Goal: Task Accomplishment & Management: Manage account settings

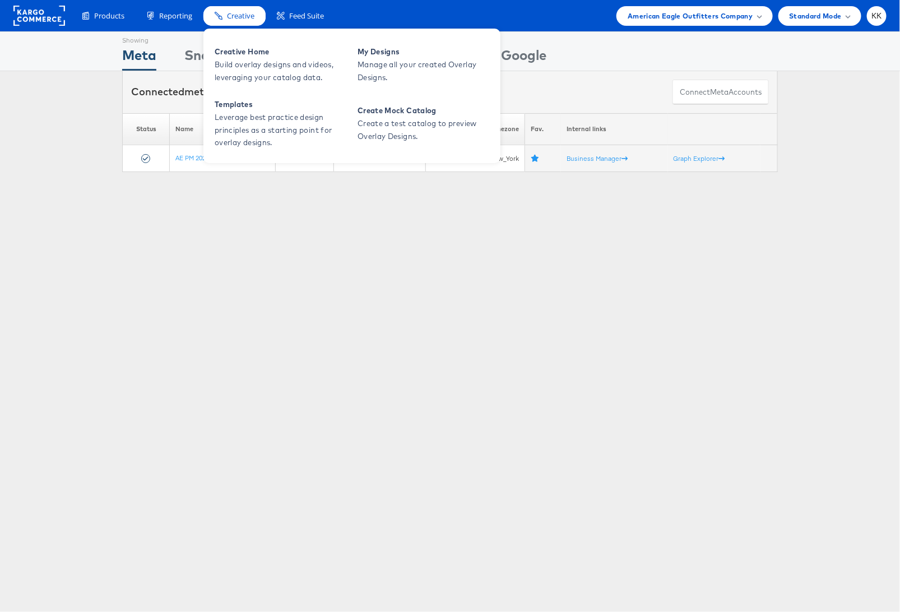
click at [251, 12] on span "Creative" at bounding box center [240, 16] width 27 height 11
click at [384, 54] on span "My Designs" at bounding box center [425, 51] width 135 height 13
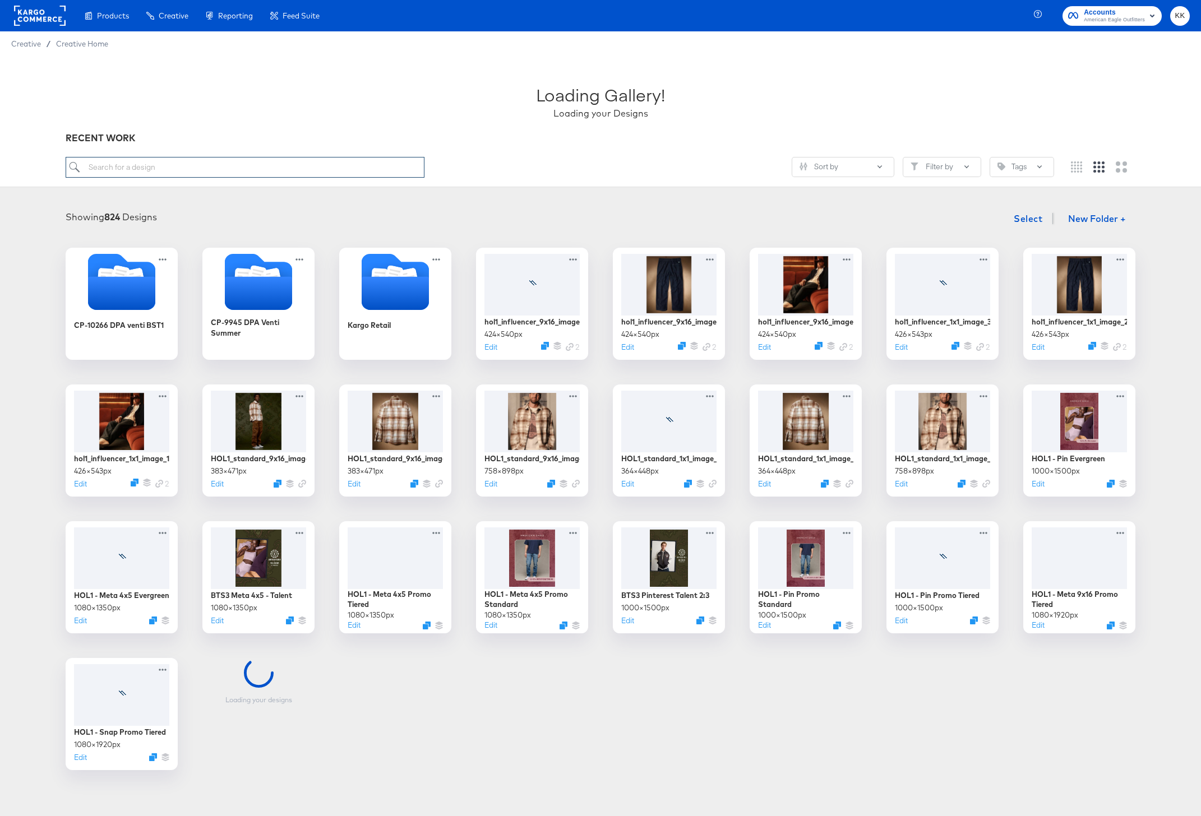
click at [232, 175] on input "search" at bounding box center [245, 167] width 359 height 21
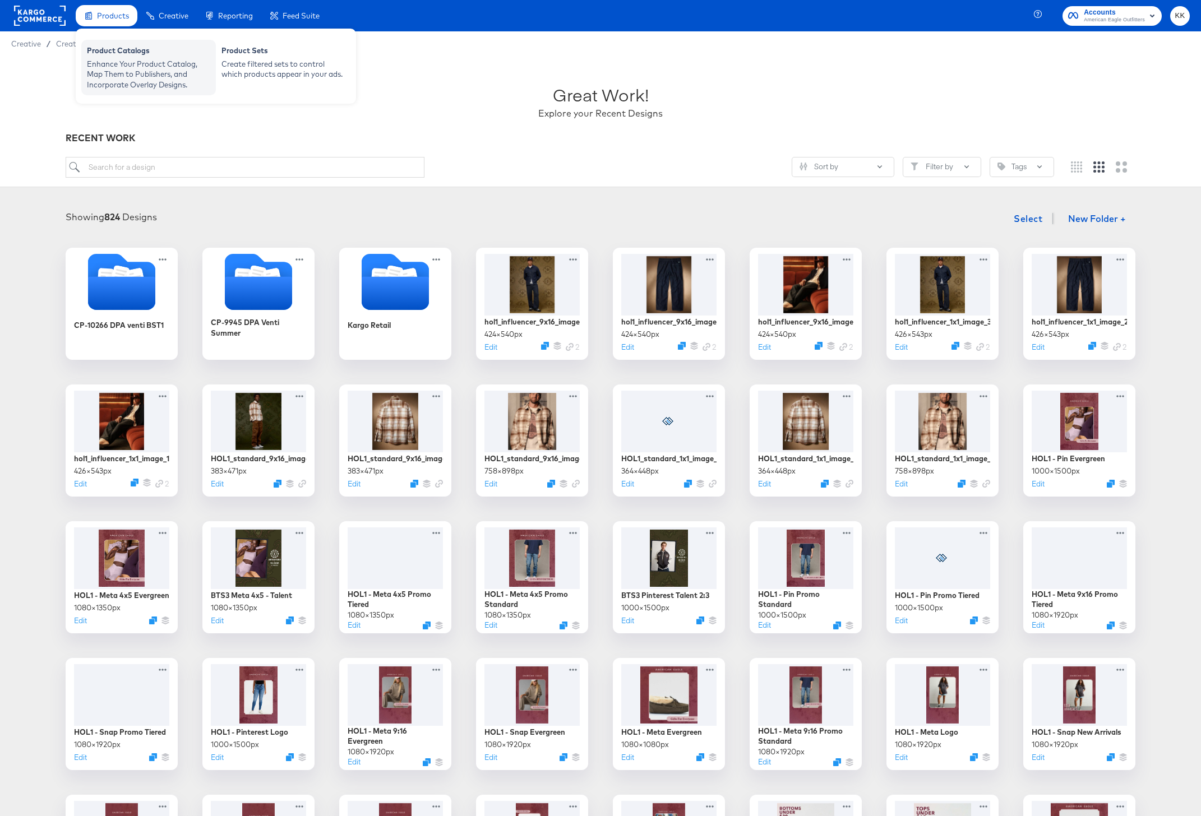
click at [103, 64] on div "Enhance Your Product Catalog, Map Them to Publishers, and Incorporate Overlay D…" at bounding box center [148, 74] width 123 height 31
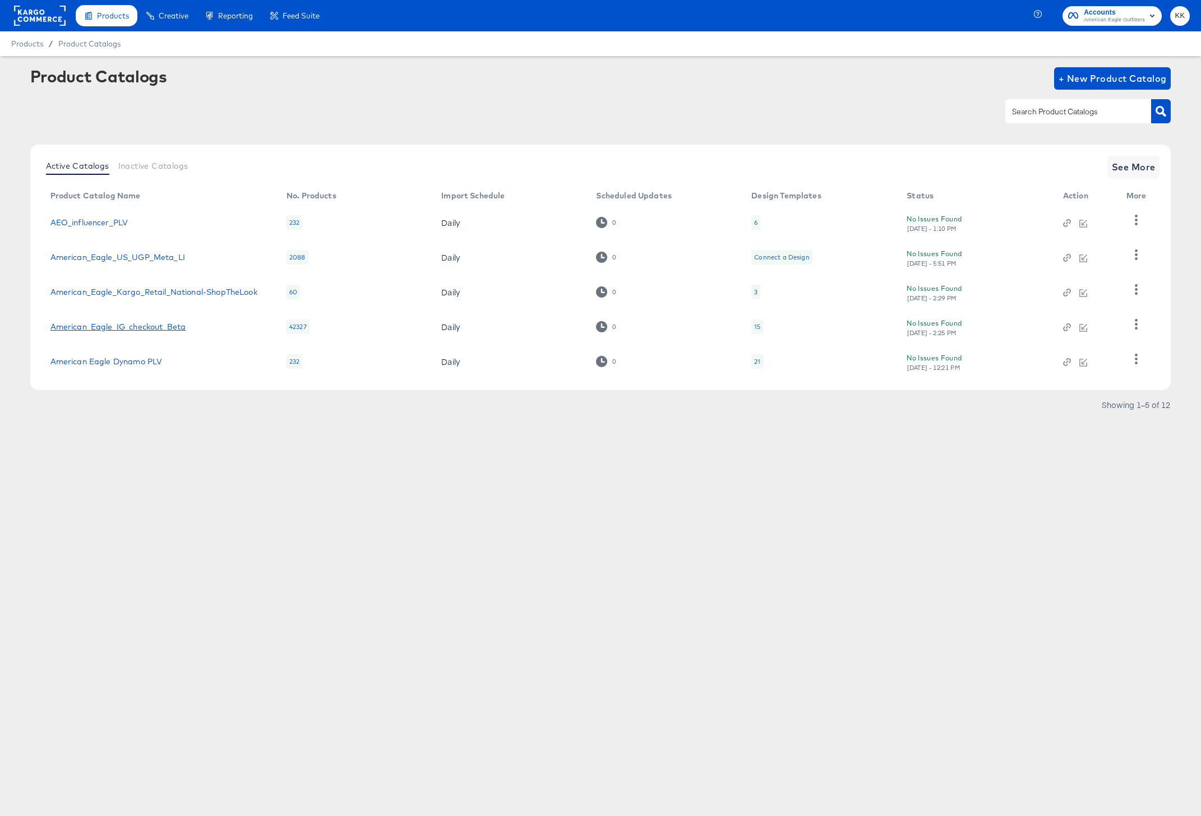
click at [138, 330] on link "American_Eagle_IG_checkout_Beta" at bounding box center [118, 326] width 136 height 9
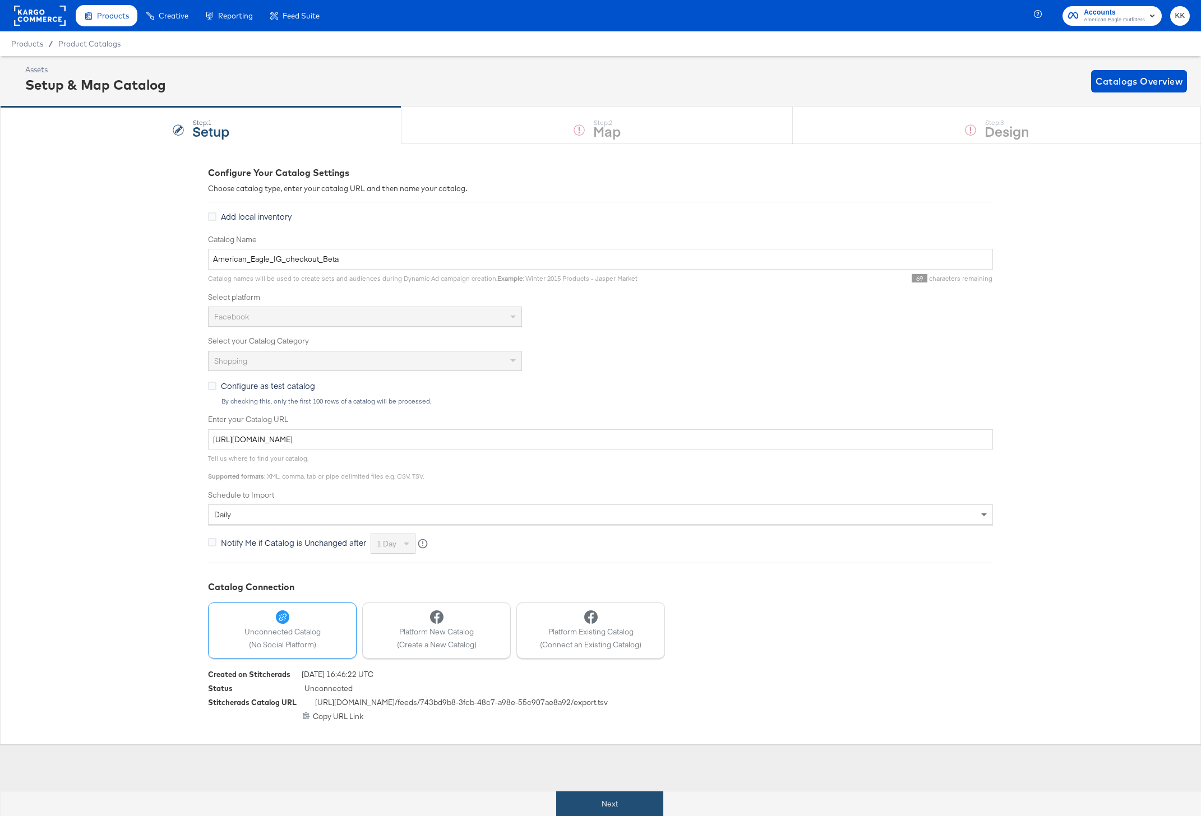
click at [603, 797] on button "Next" at bounding box center [609, 804] width 107 height 25
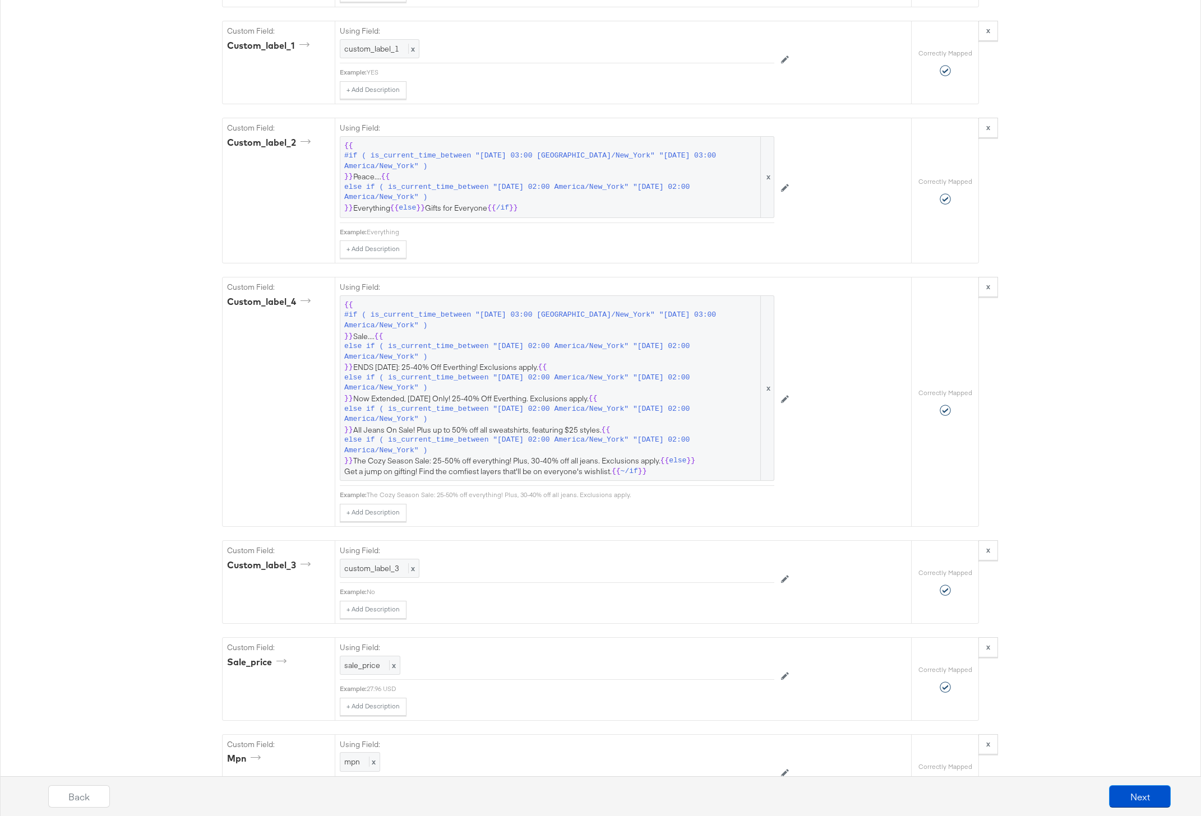
scroll to position [1798, 0]
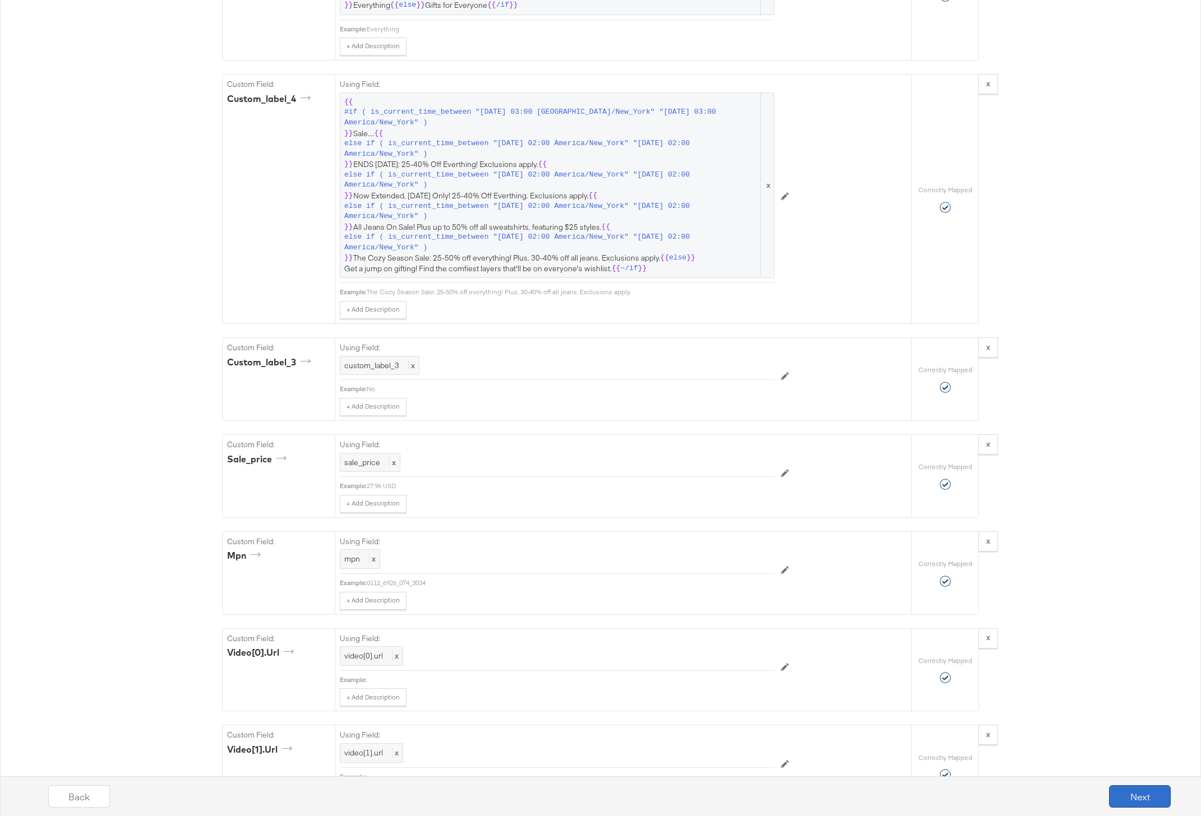
click at [1135, 790] on button "Next" at bounding box center [1140, 796] width 62 height 22
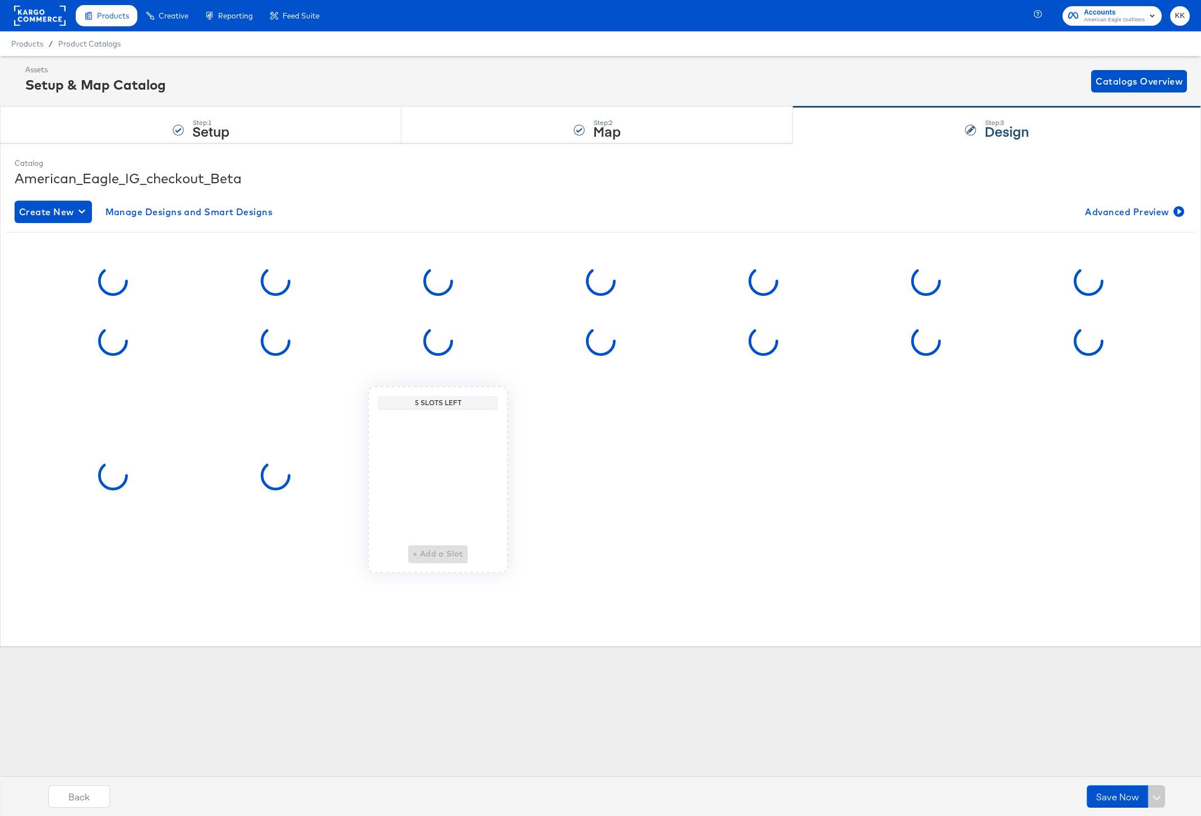
scroll to position [0, 0]
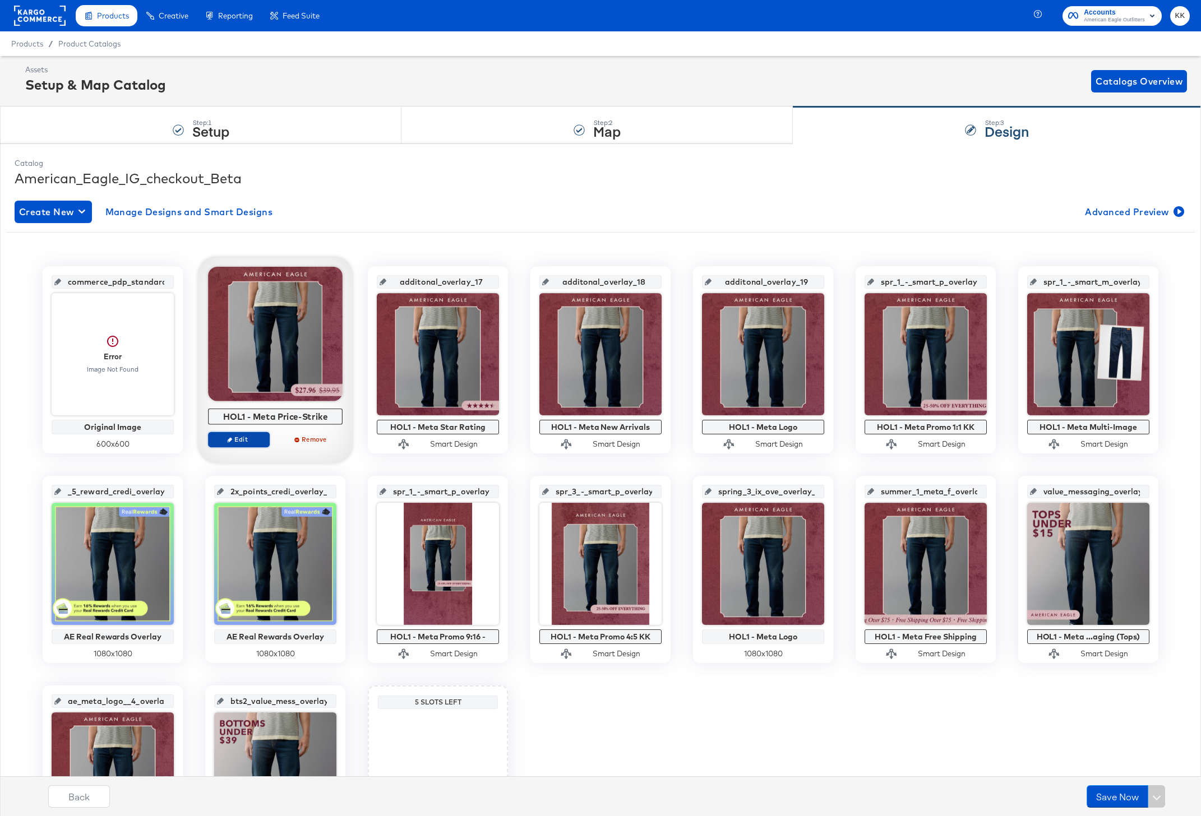
click at [241, 439] on span "Edit" at bounding box center [239, 439] width 52 height 8
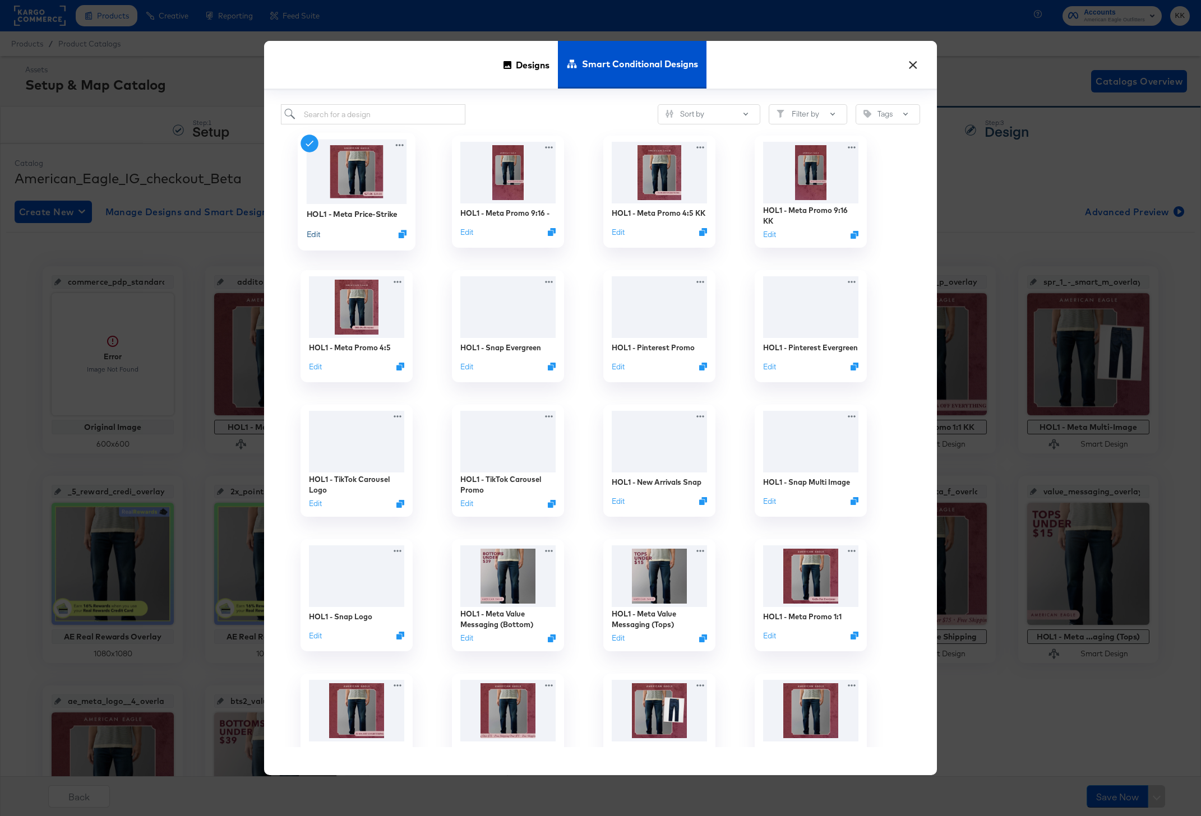
click at [316, 232] on button "Edit" at bounding box center [313, 234] width 13 height 11
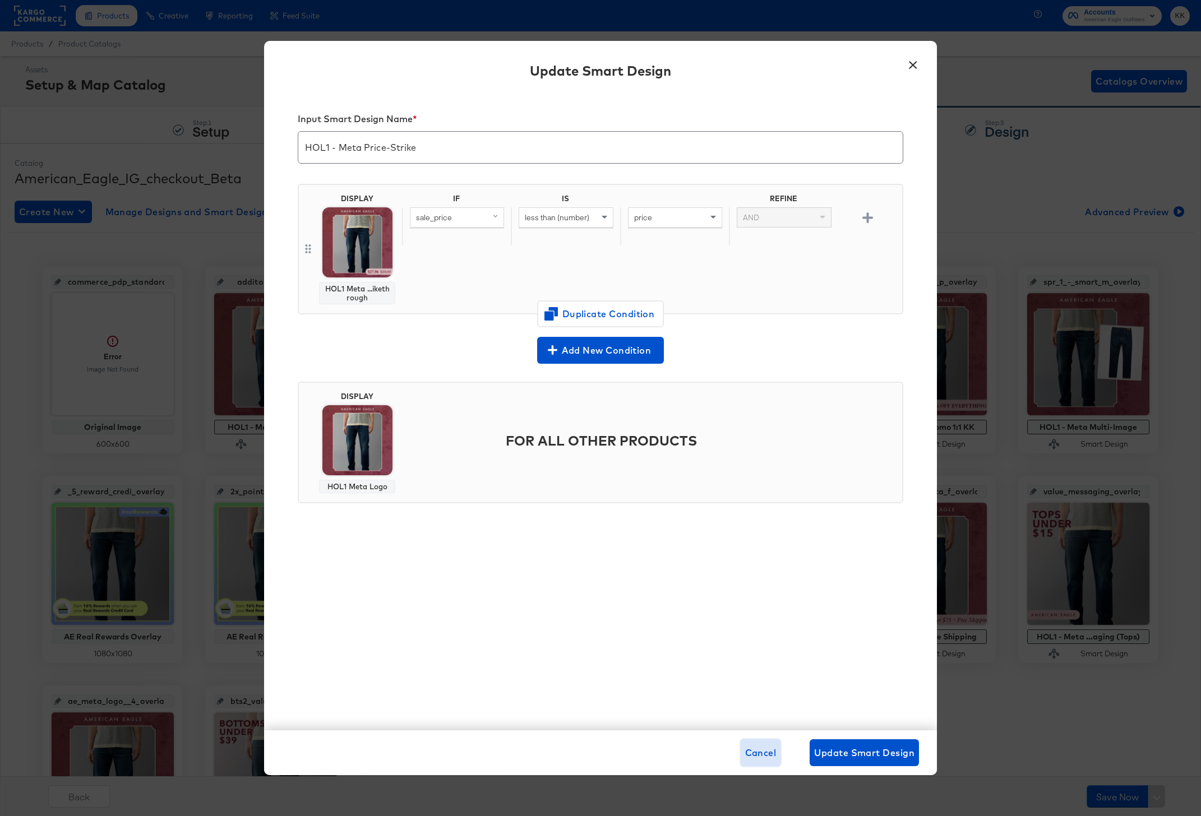
click at [757, 748] on span "Cancel" at bounding box center [760, 753] width 31 height 16
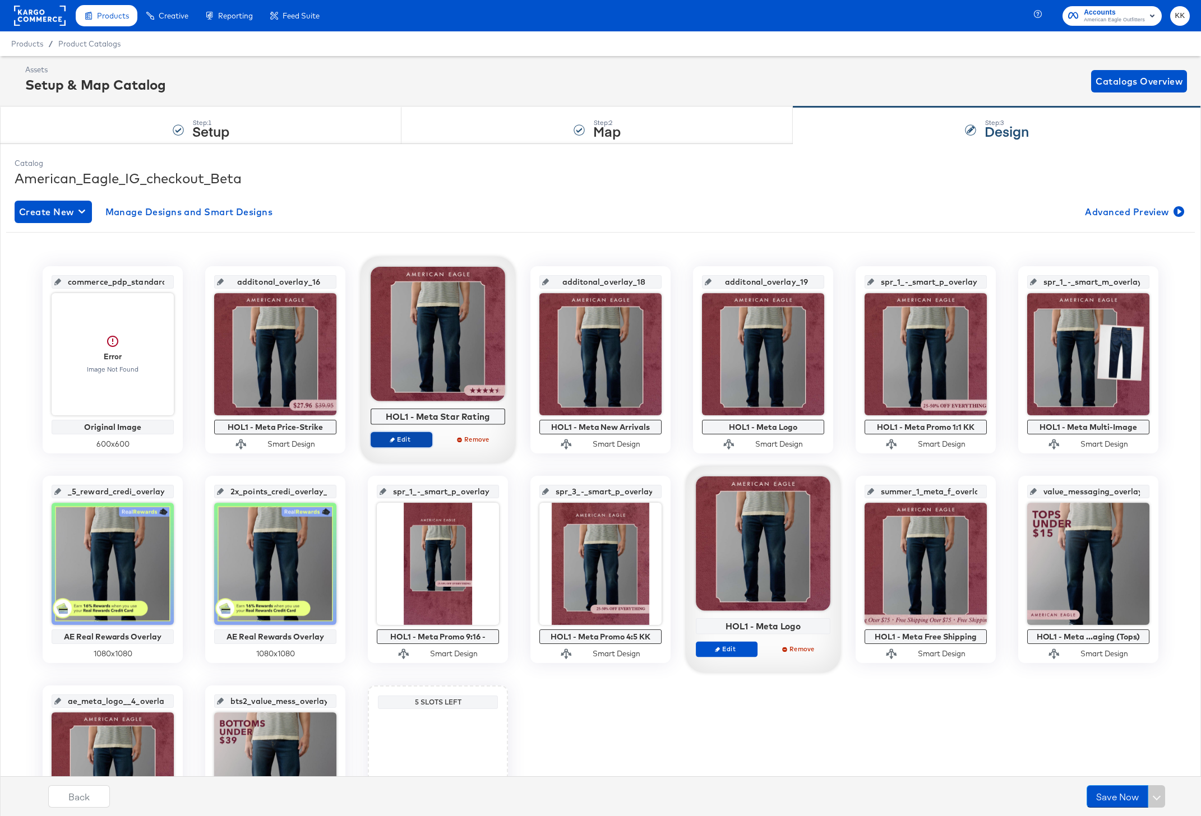
click at [407, 442] on span "Edit" at bounding box center [402, 439] width 52 height 8
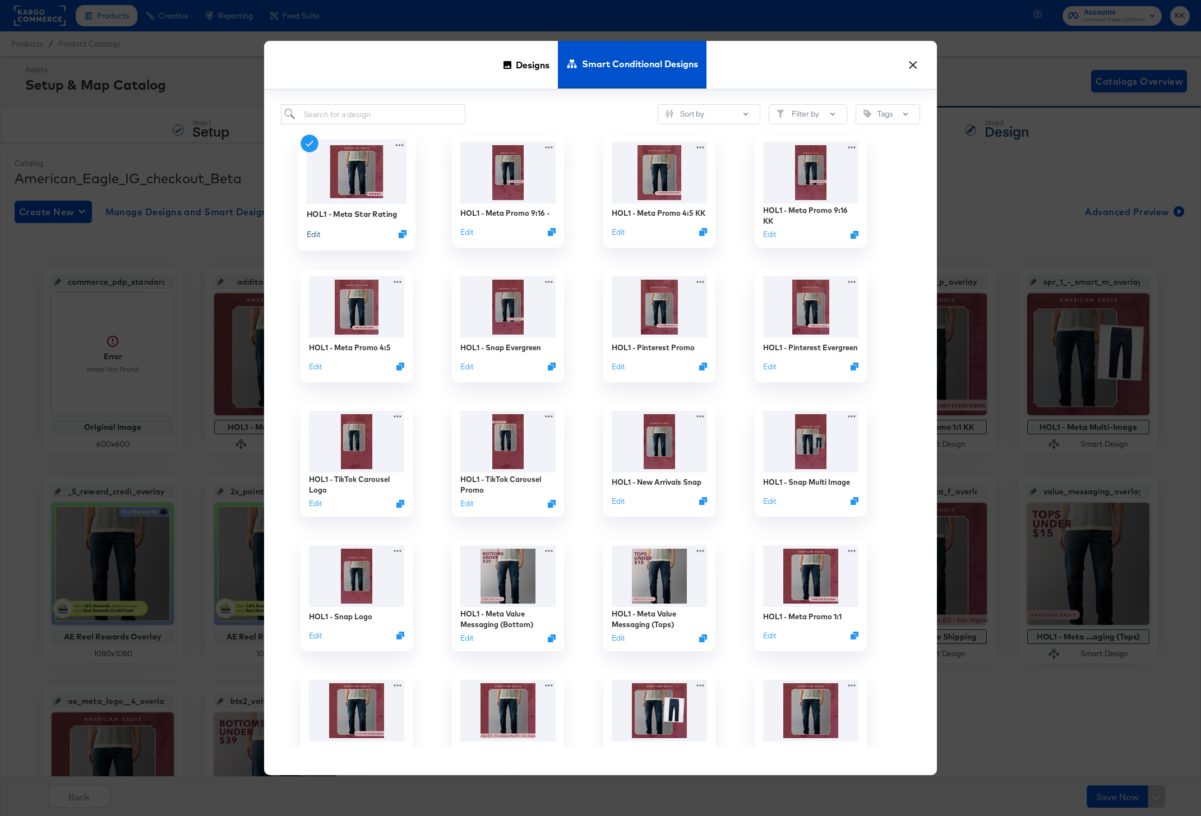
click at [316, 234] on button "Edit" at bounding box center [313, 234] width 13 height 11
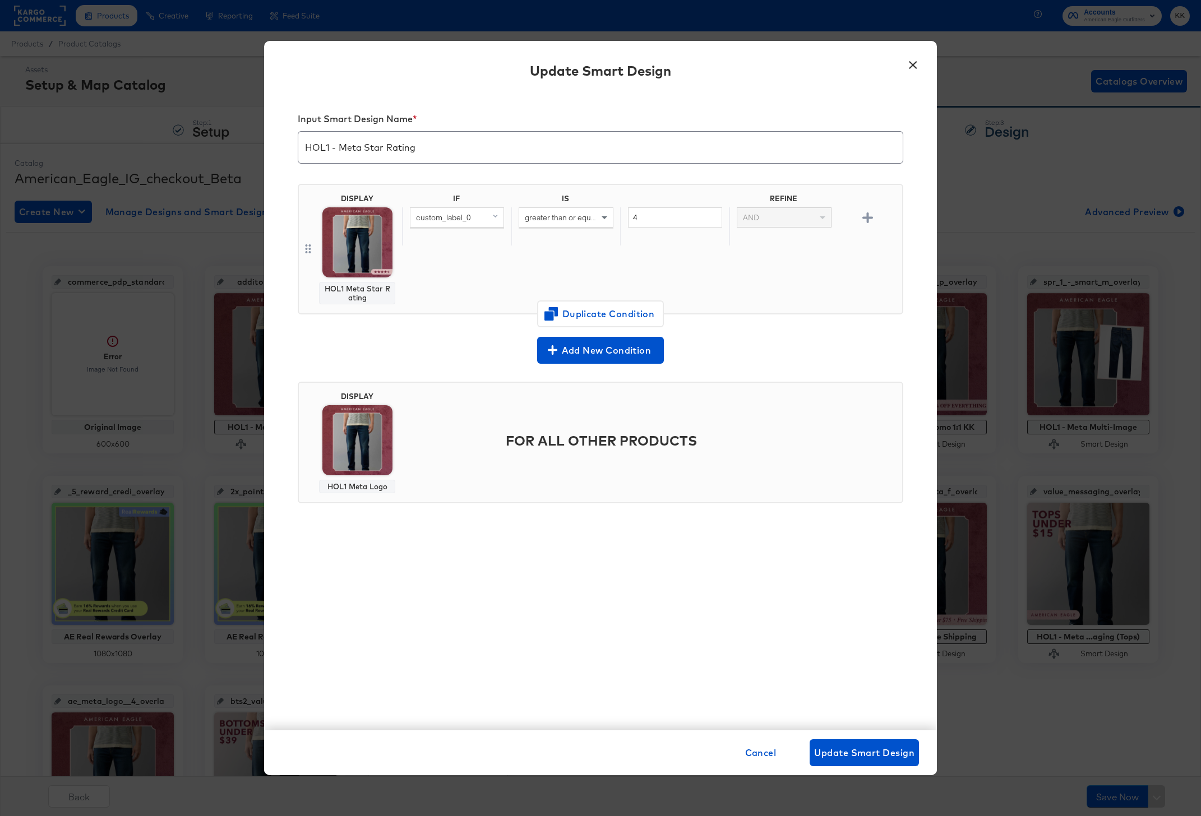
click at [905, 67] on button "×" at bounding box center [913, 62] width 20 height 20
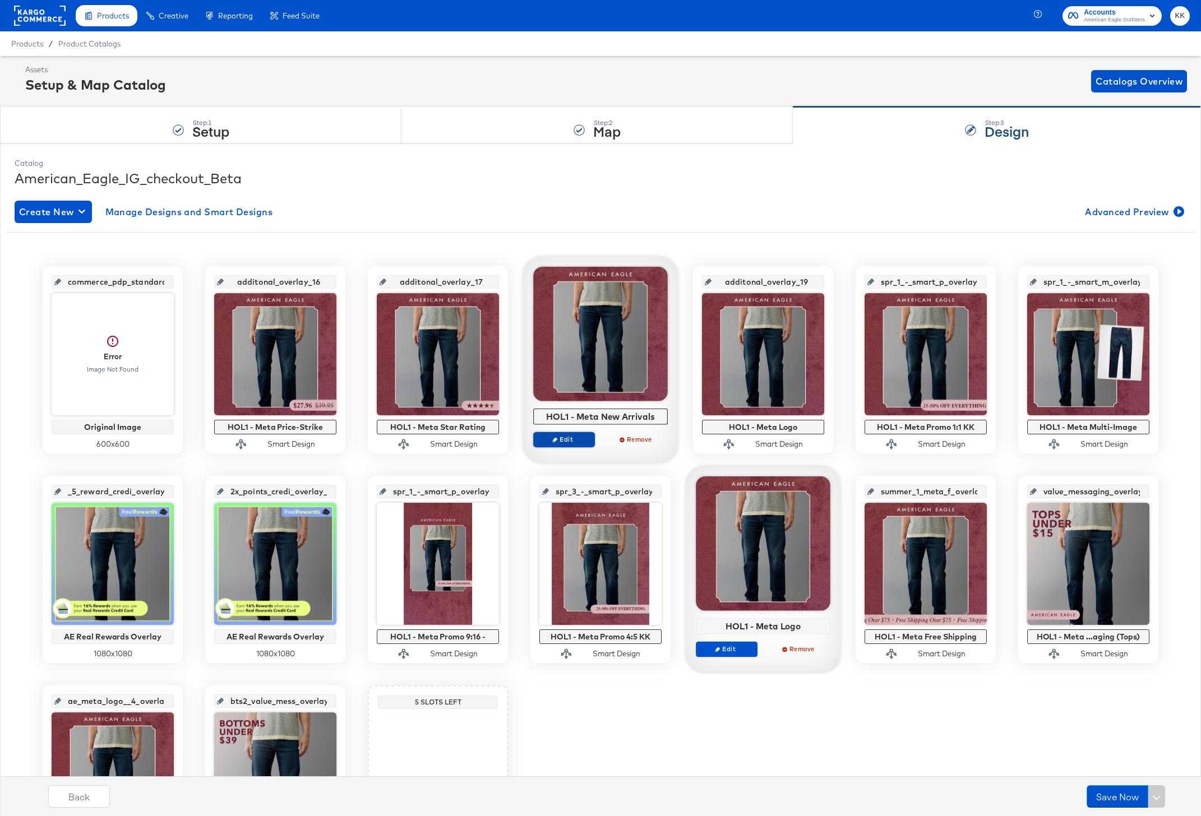
click at [566, 441] on span "Edit" at bounding box center [564, 439] width 52 height 8
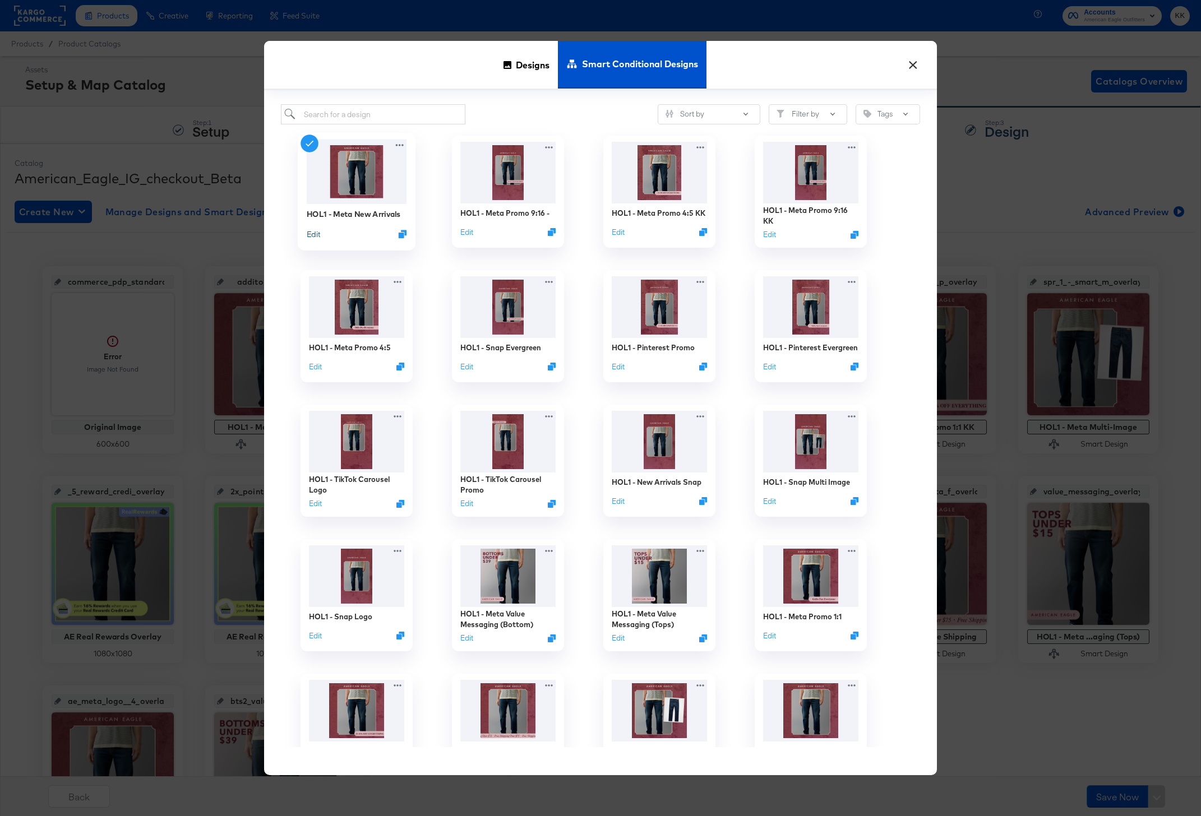
click at [318, 234] on button "Edit" at bounding box center [313, 234] width 13 height 11
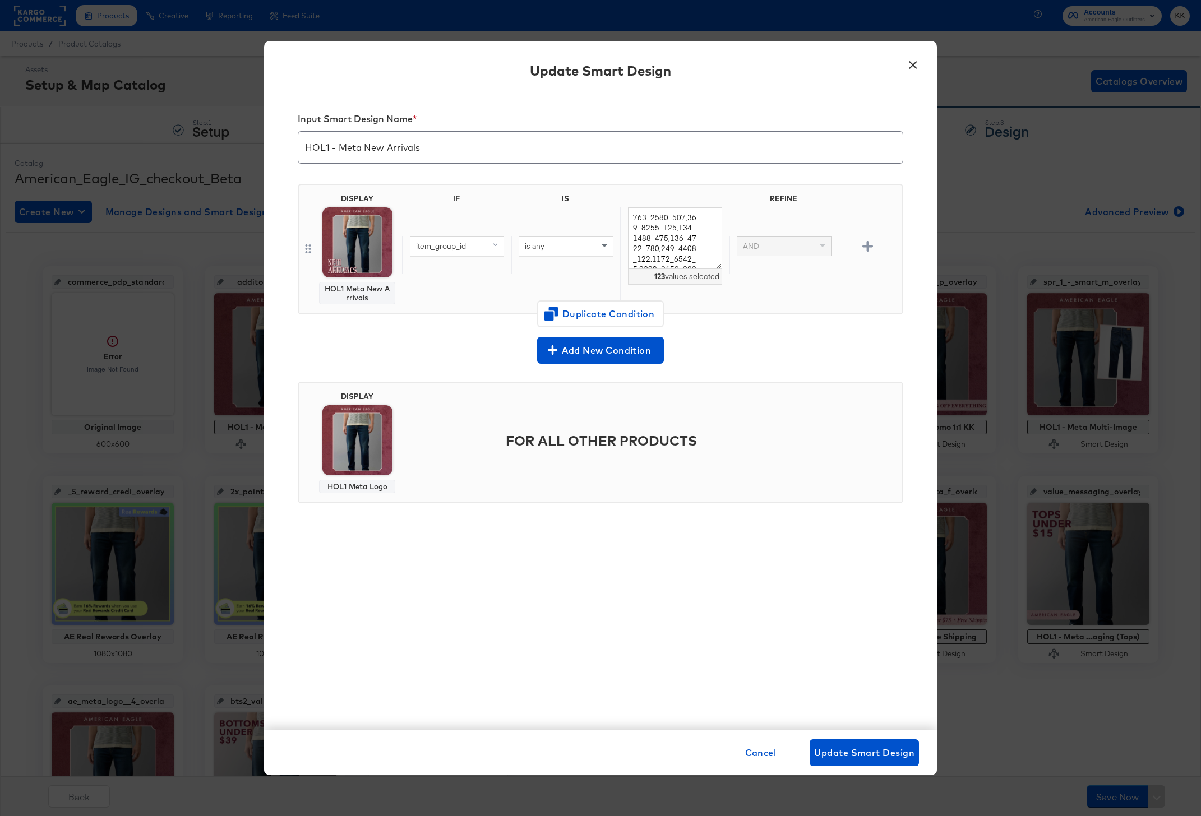
click at [917, 63] on button "×" at bounding box center [913, 62] width 20 height 20
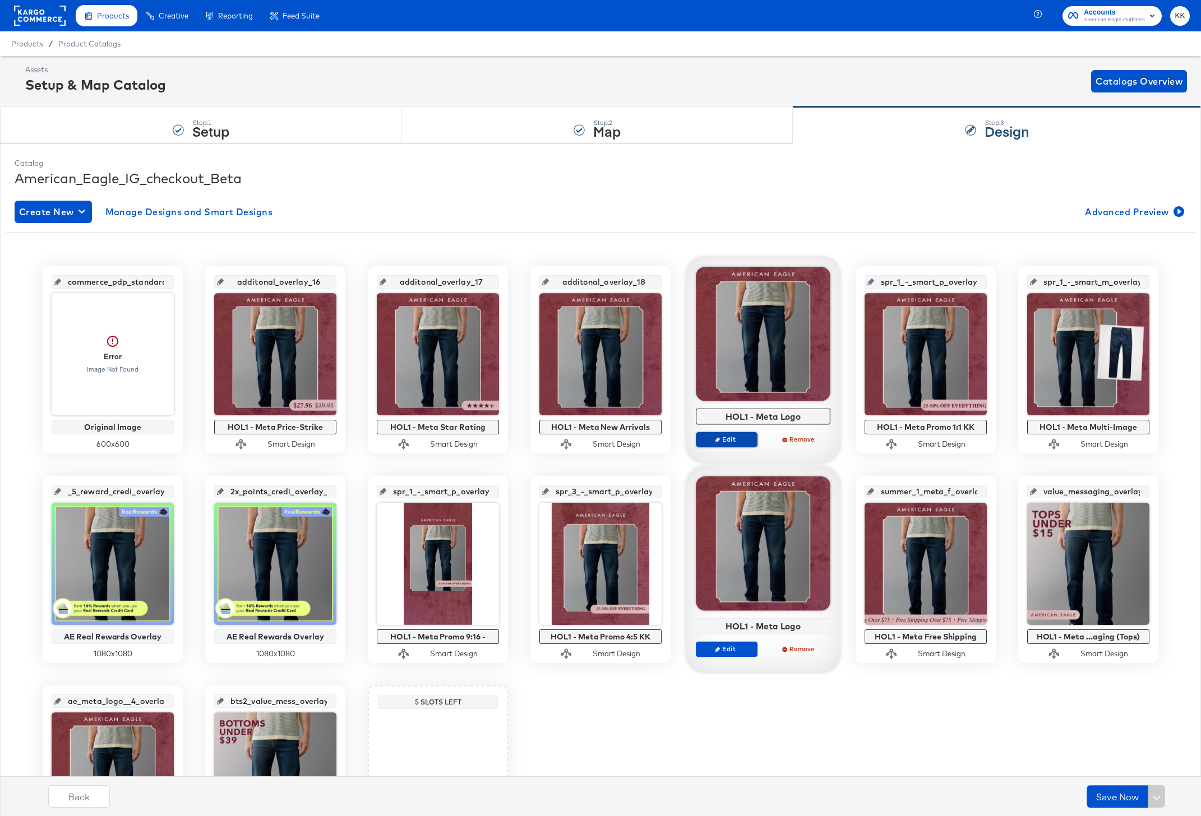
click at [725, 439] on span "Edit" at bounding box center [727, 439] width 52 height 8
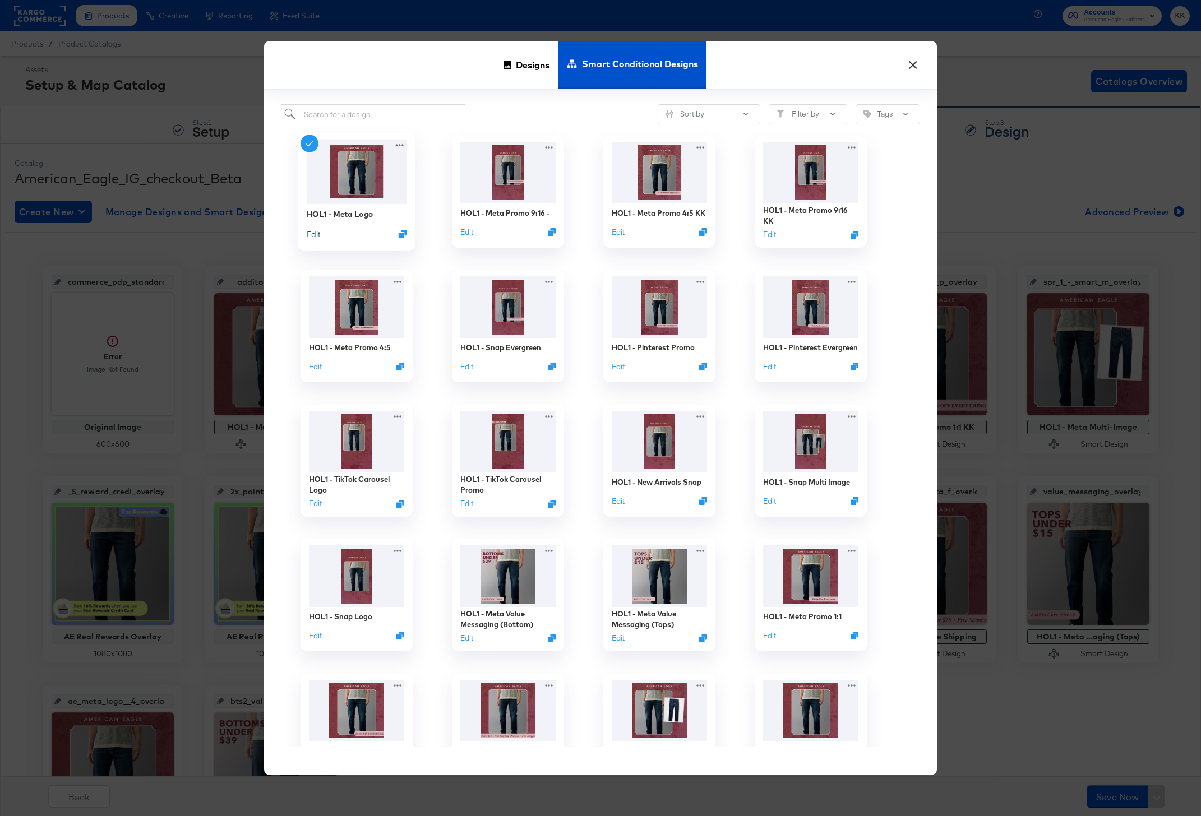
click at [319, 236] on button "Edit" at bounding box center [313, 234] width 13 height 11
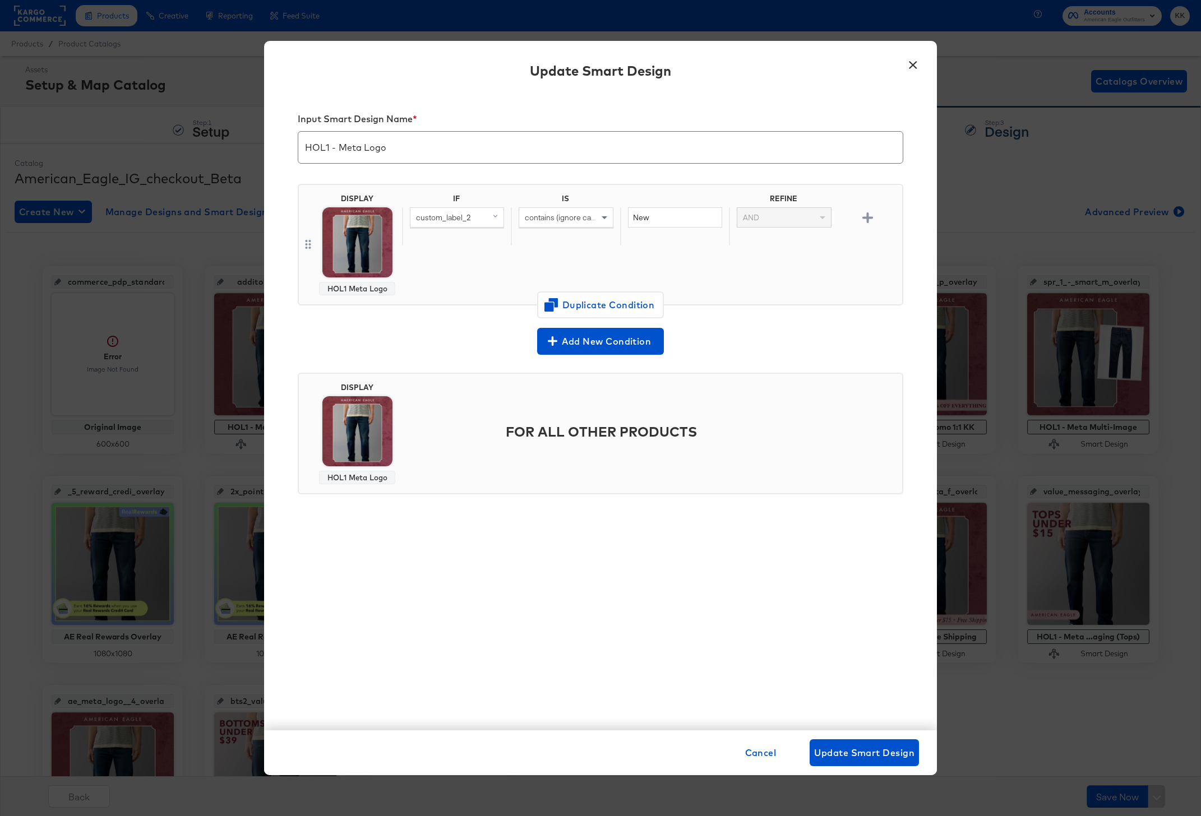
click at [923, 66] on div "Update Smart Design" at bounding box center [600, 72] width 673 height 41
click at [914, 67] on button "×" at bounding box center [913, 62] width 20 height 20
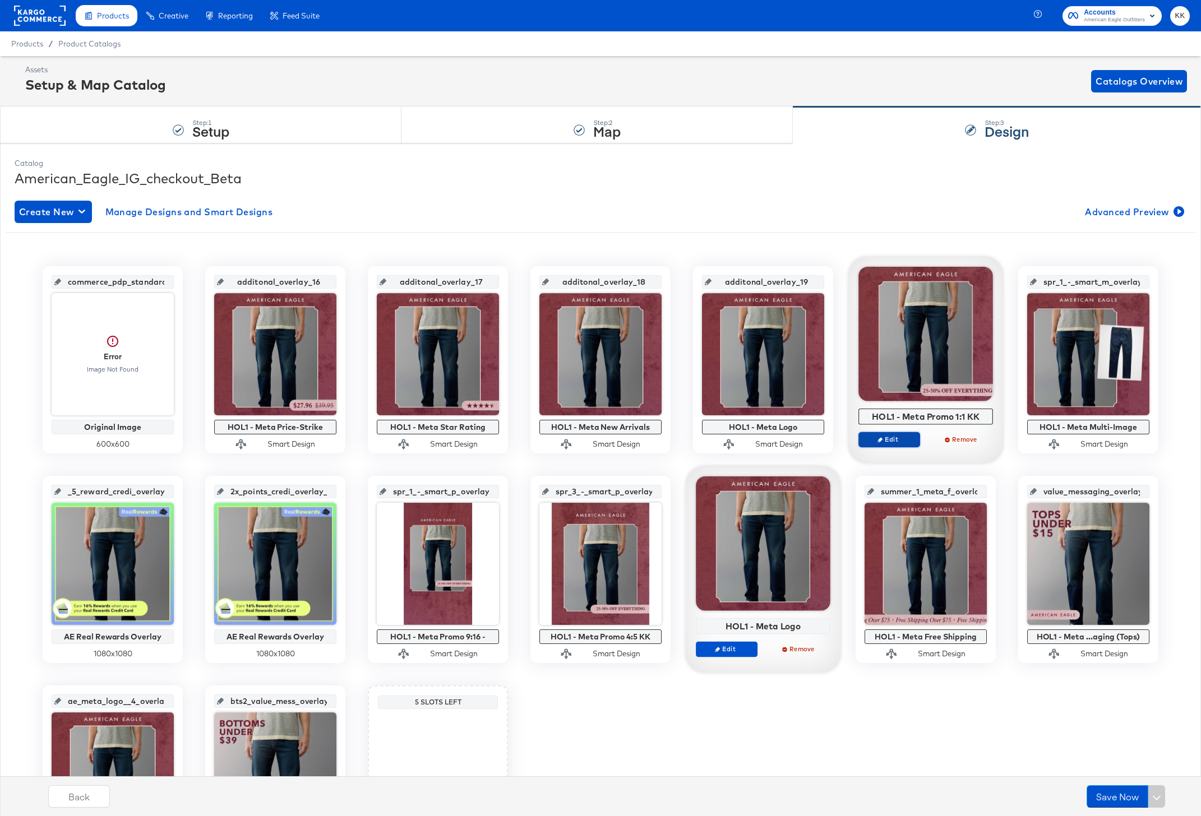
click at [900, 438] on span "Edit" at bounding box center [889, 439] width 52 height 8
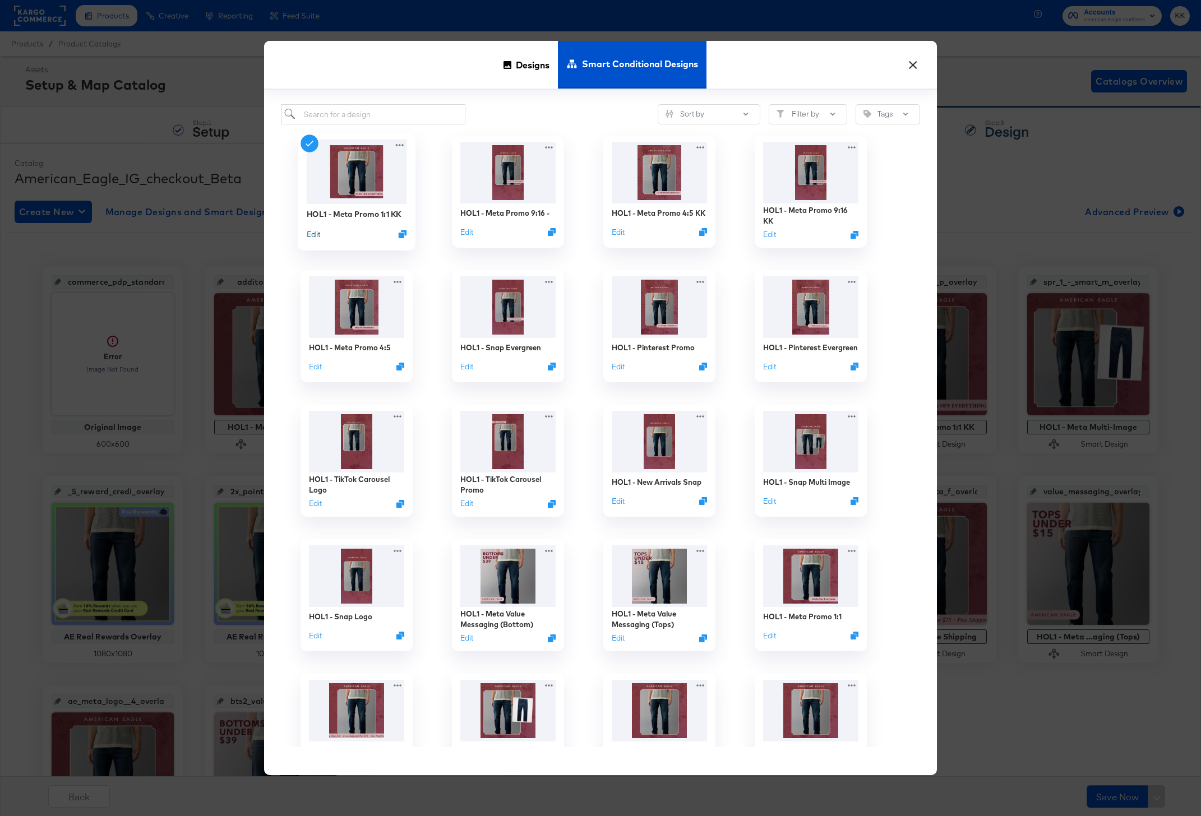
click at [318, 237] on button "Edit" at bounding box center [313, 234] width 13 height 11
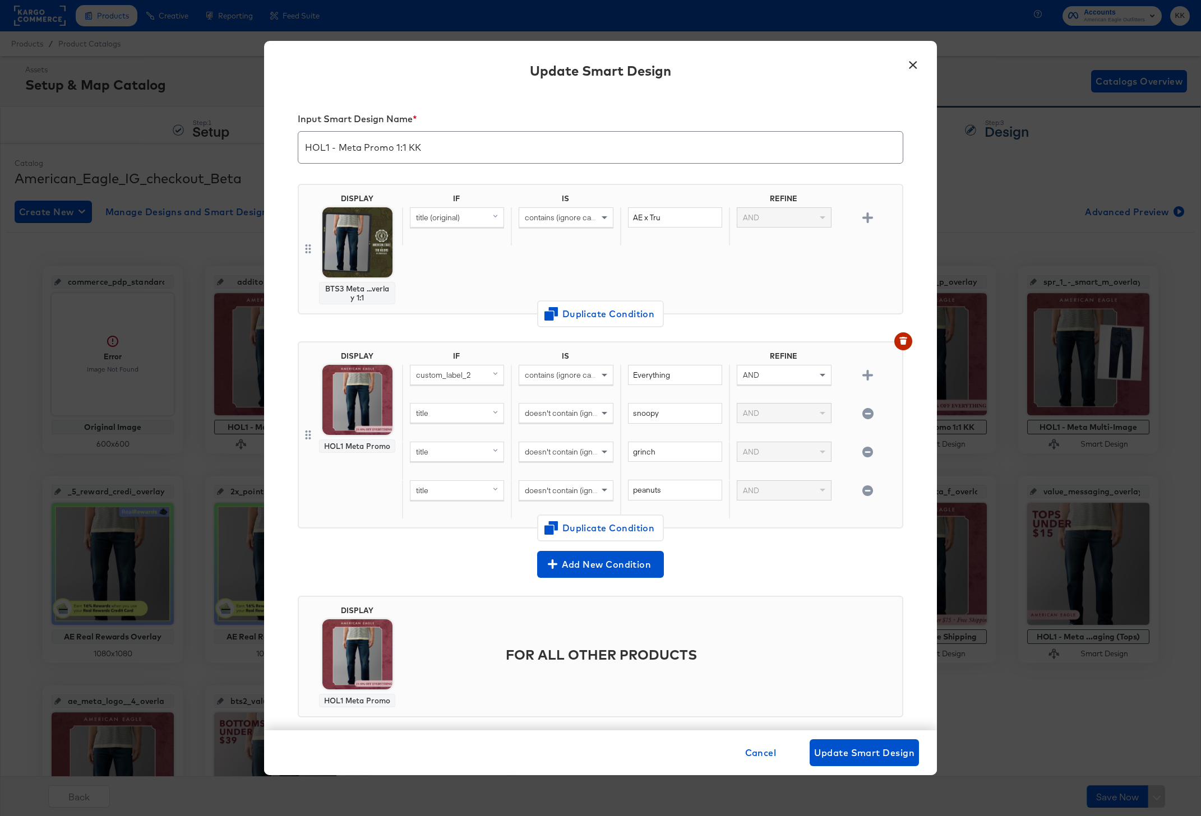
scroll to position [16, 0]
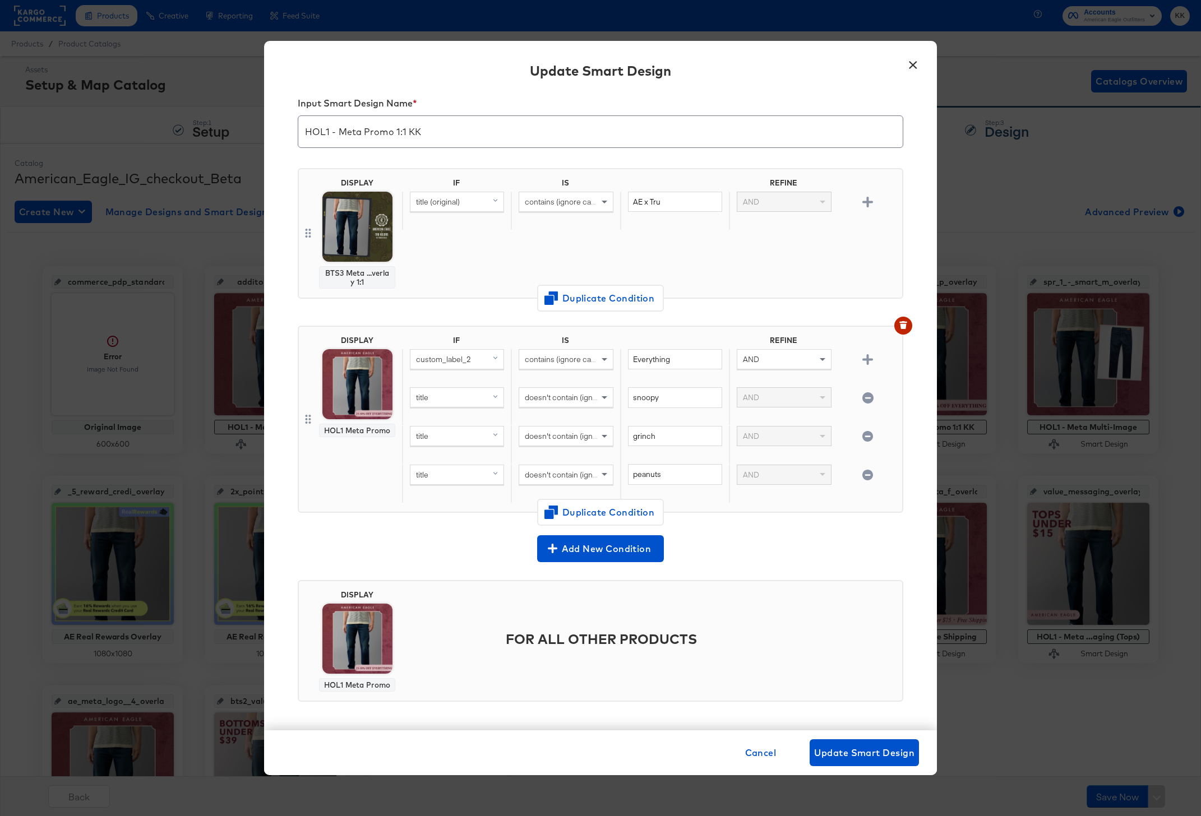
click at [910, 67] on button "×" at bounding box center [913, 62] width 20 height 20
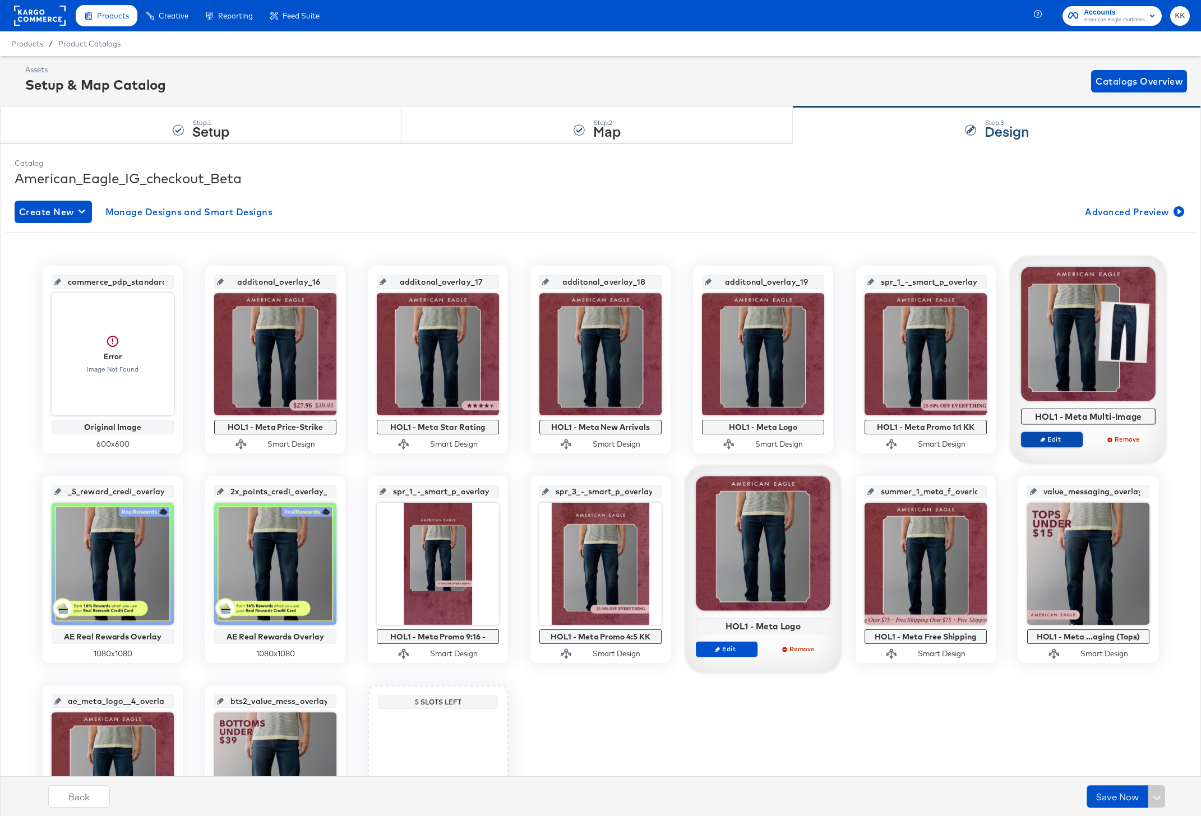
click at [1044, 433] on button "Edit" at bounding box center [1052, 440] width 62 height 16
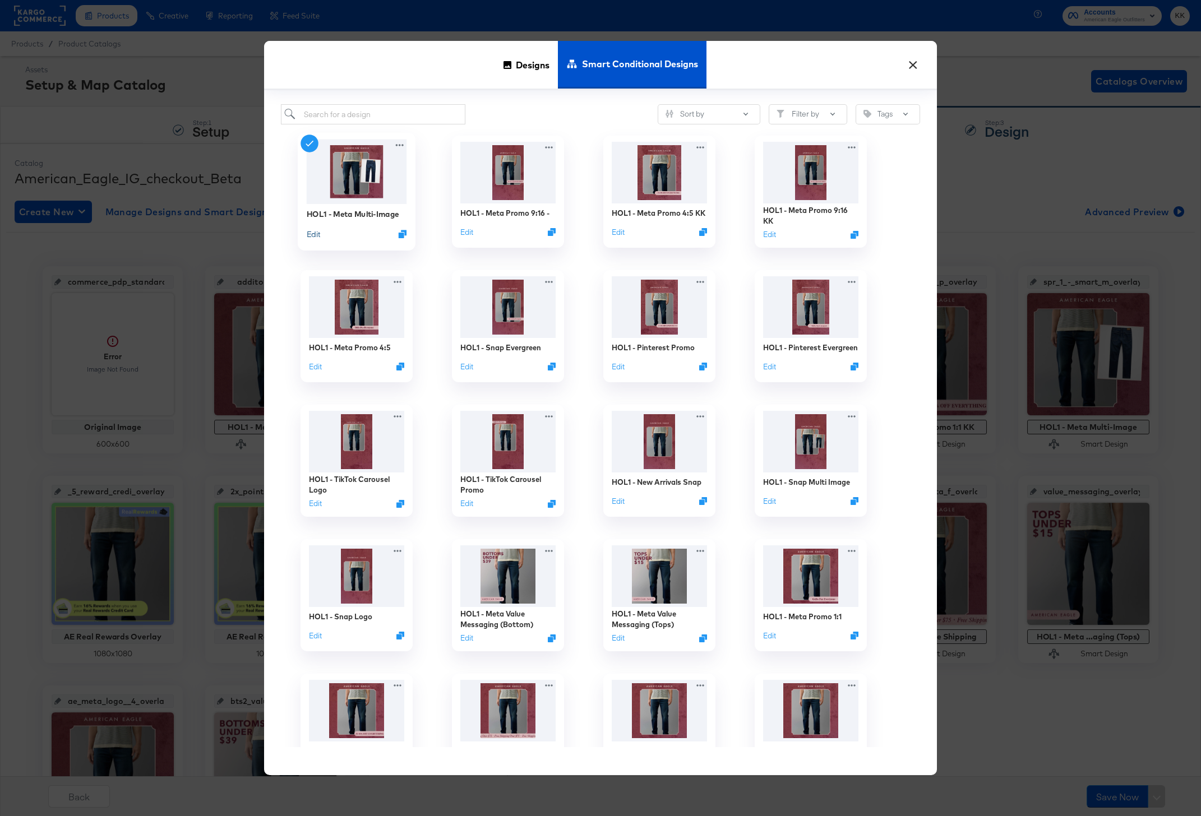
click at [311, 233] on button "Edit" at bounding box center [313, 234] width 13 height 11
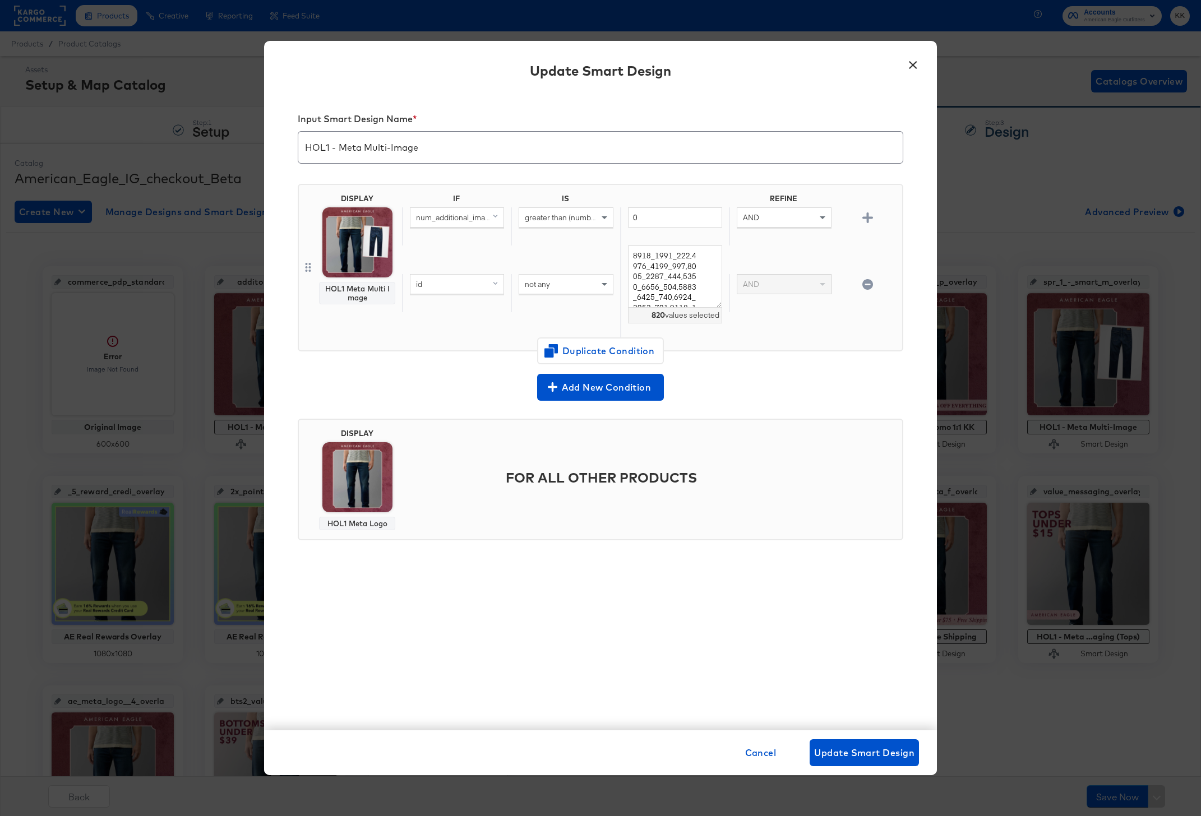
click at [914, 68] on button "×" at bounding box center [913, 62] width 20 height 20
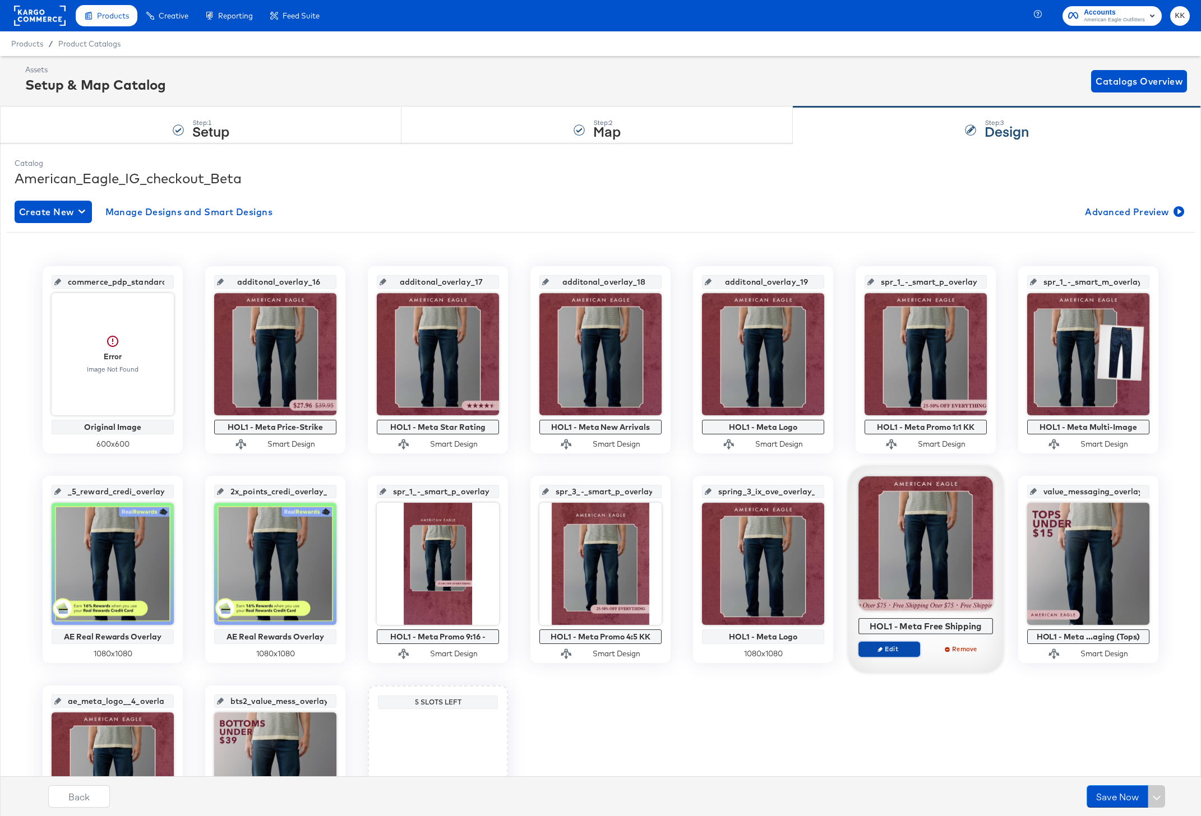
click at [889, 650] on span "Edit" at bounding box center [889, 649] width 52 height 8
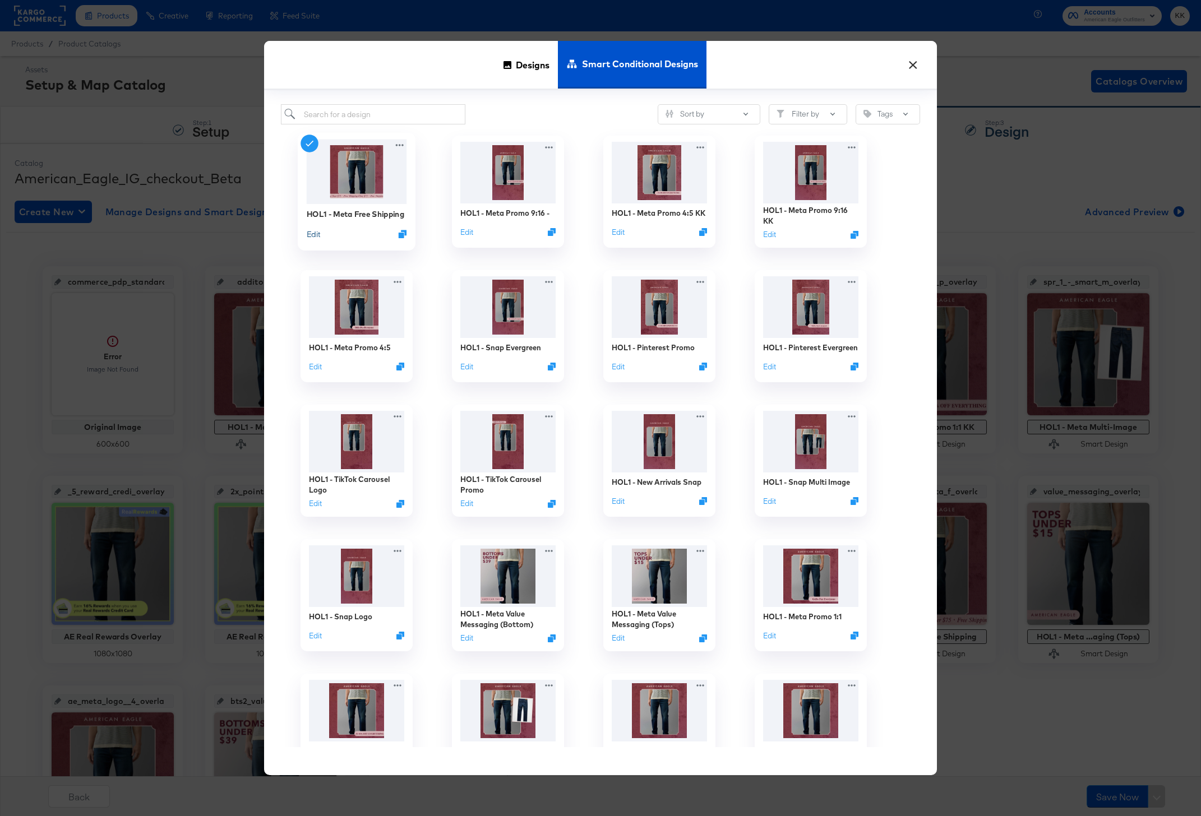
click at [316, 237] on button "Edit" at bounding box center [313, 234] width 13 height 11
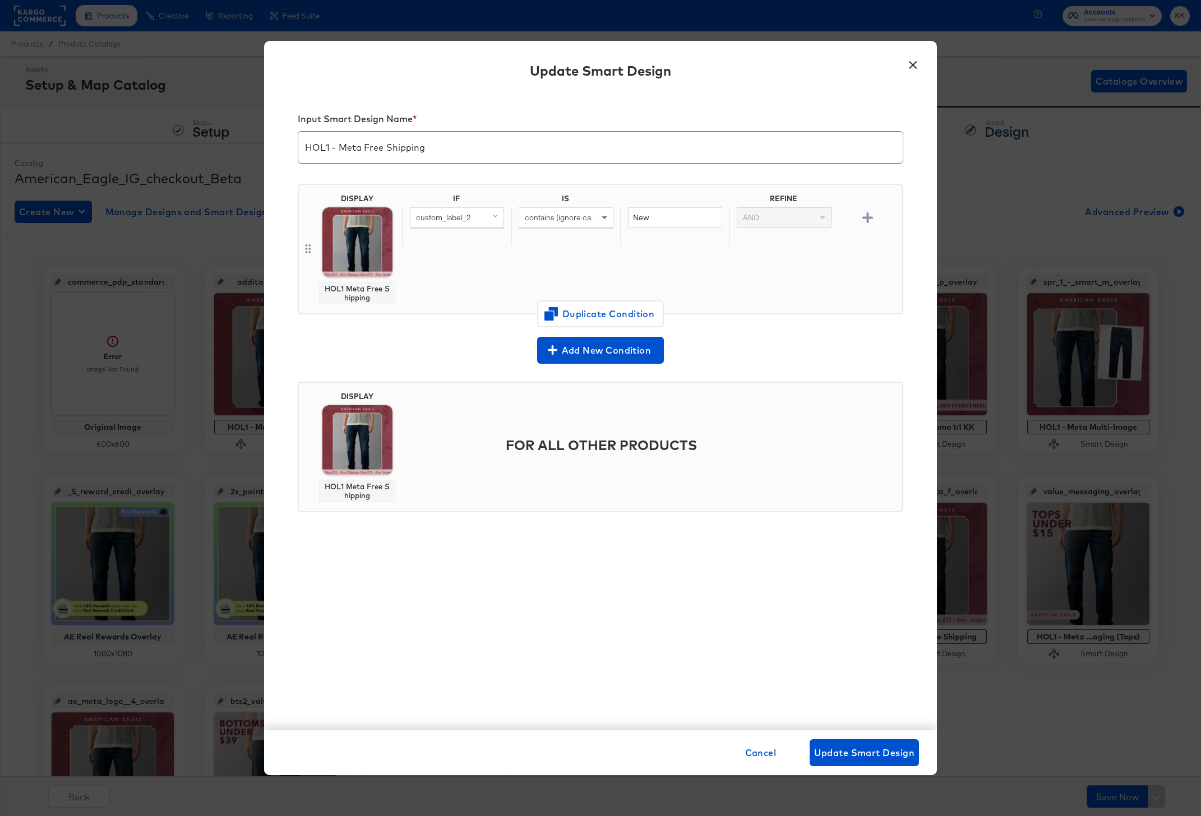
click at [912, 67] on button "×" at bounding box center [913, 62] width 20 height 20
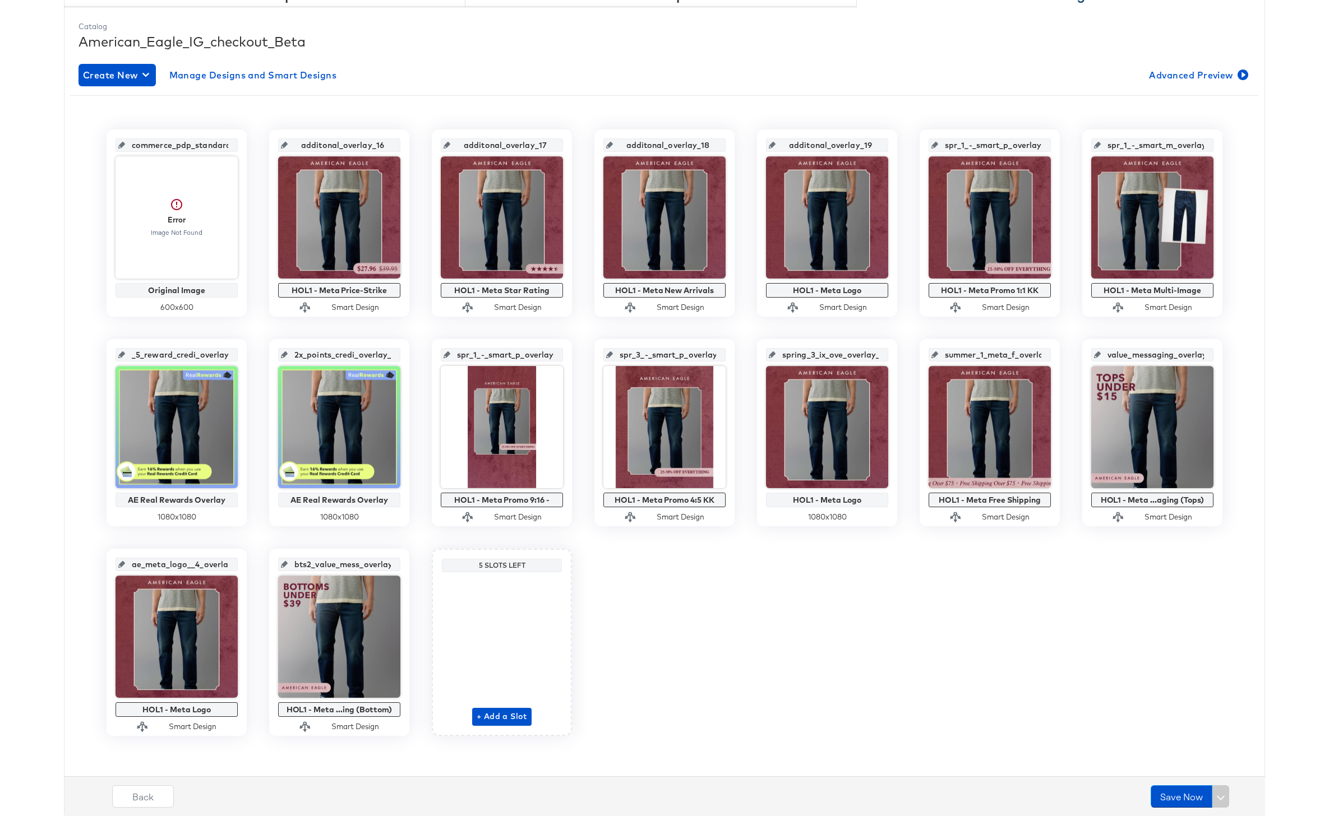
scroll to position [0, 0]
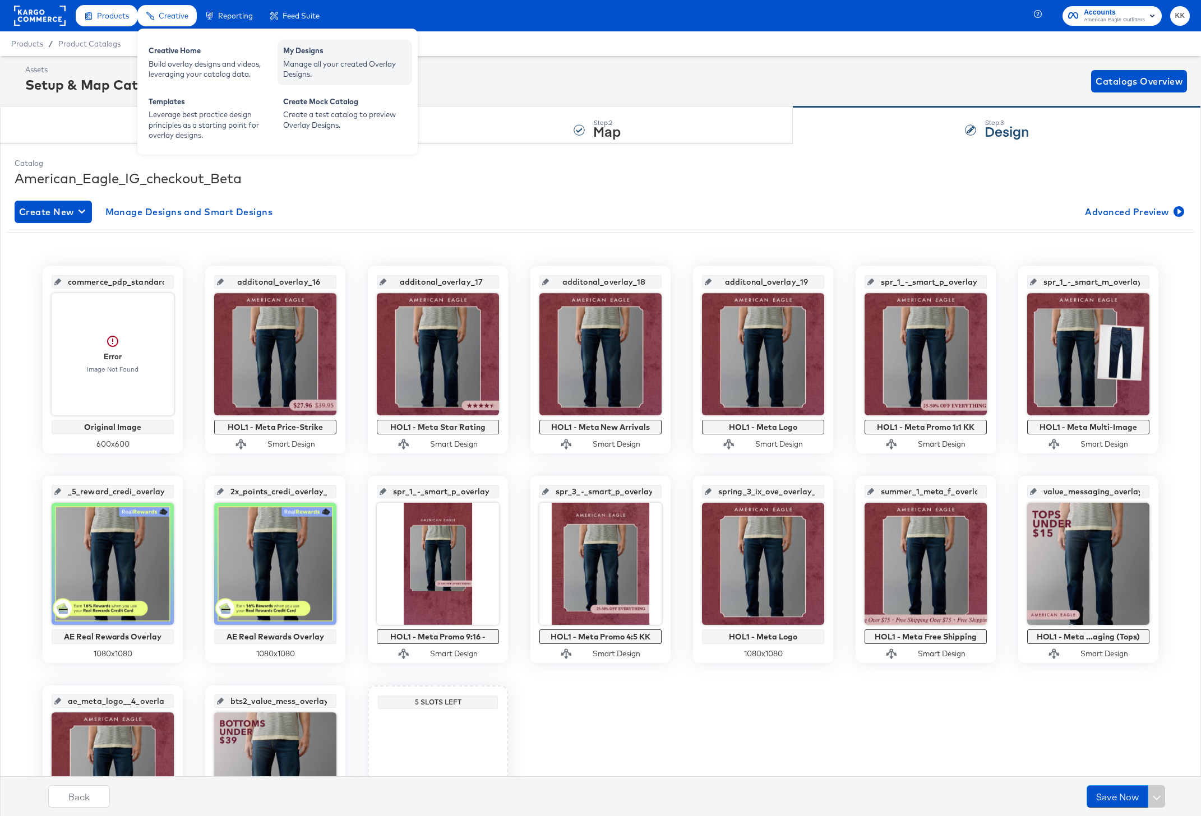
click at [317, 61] on div "Manage all your created Overlay Designs." at bounding box center [344, 69] width 123 height 21
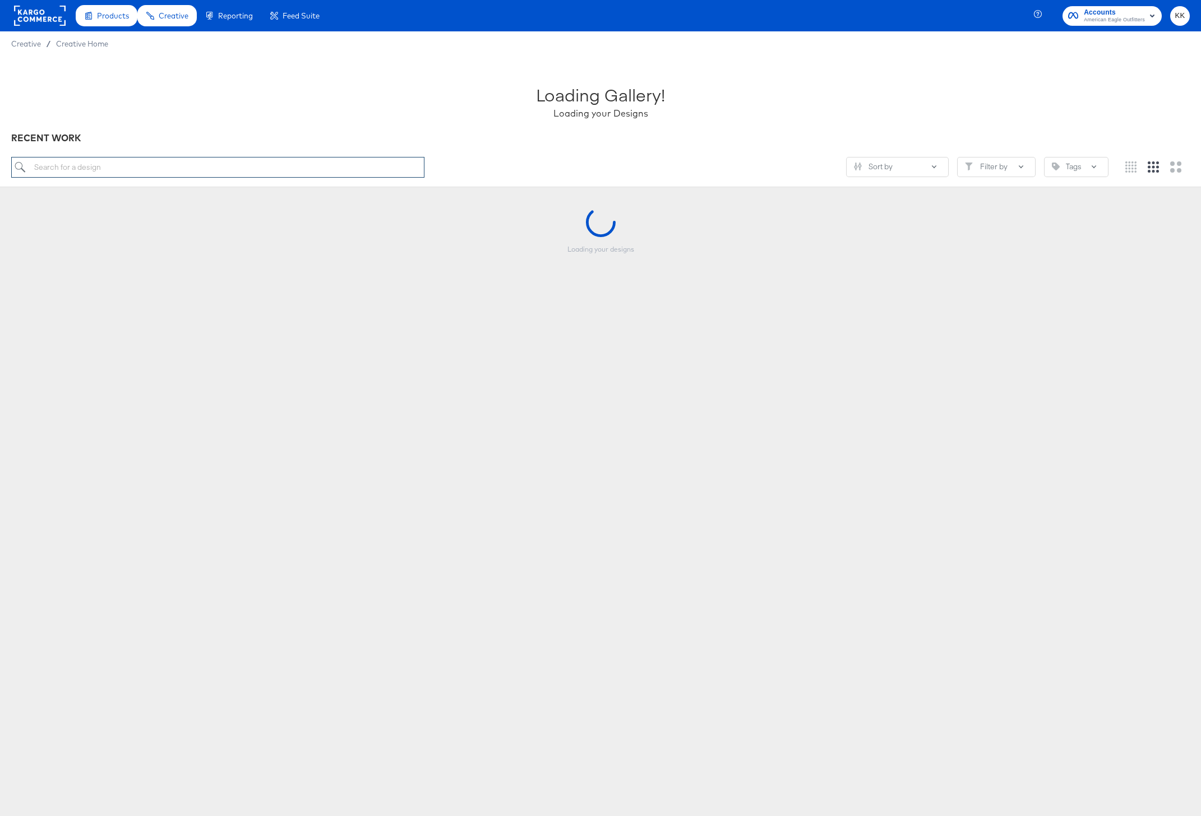
click at [149, 160] on input "search" at bounding box center [217, 167] width 413 height 21
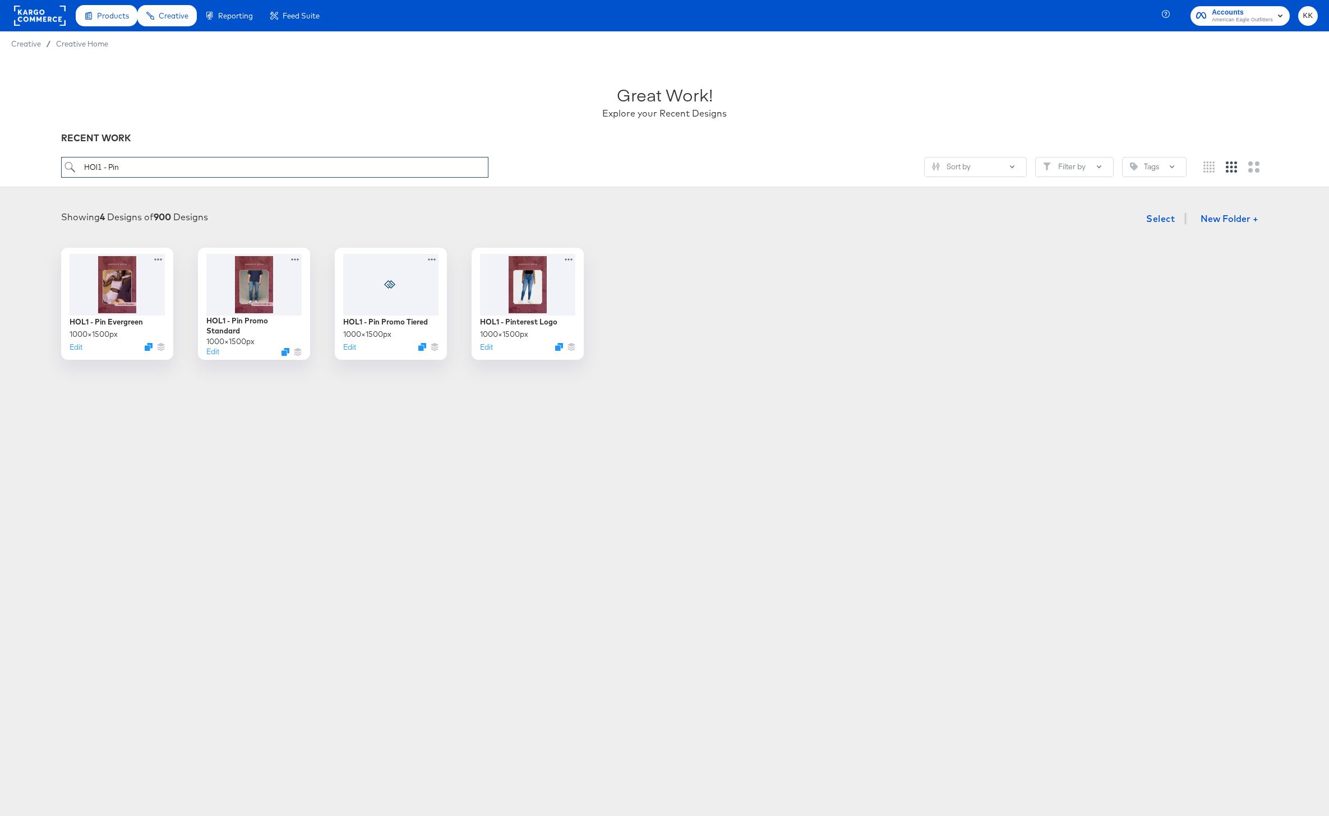
click at [128, 166] on input "HOl1 - Pin" at bounding box center [274, 167] width 427 height 21
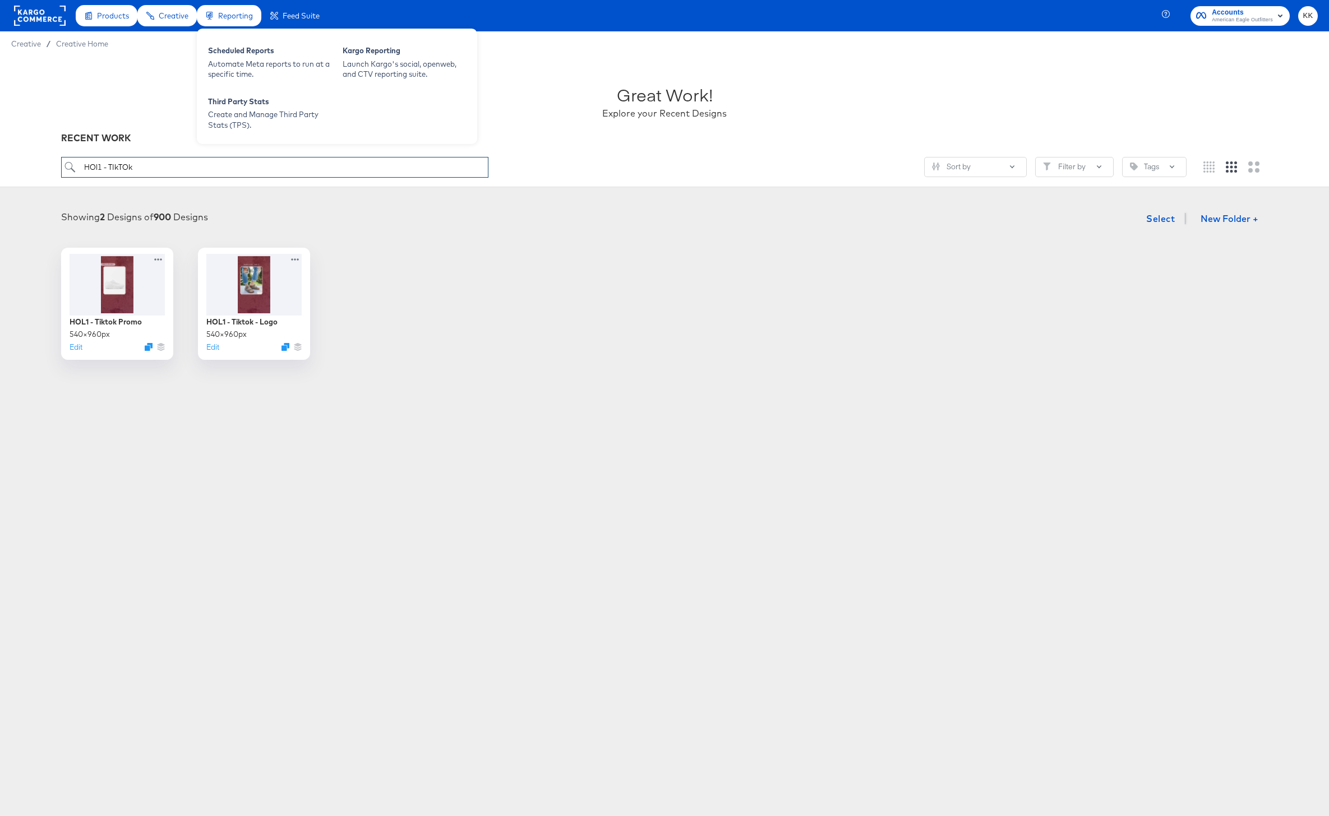
type input "HOl1 - TIkTOk"
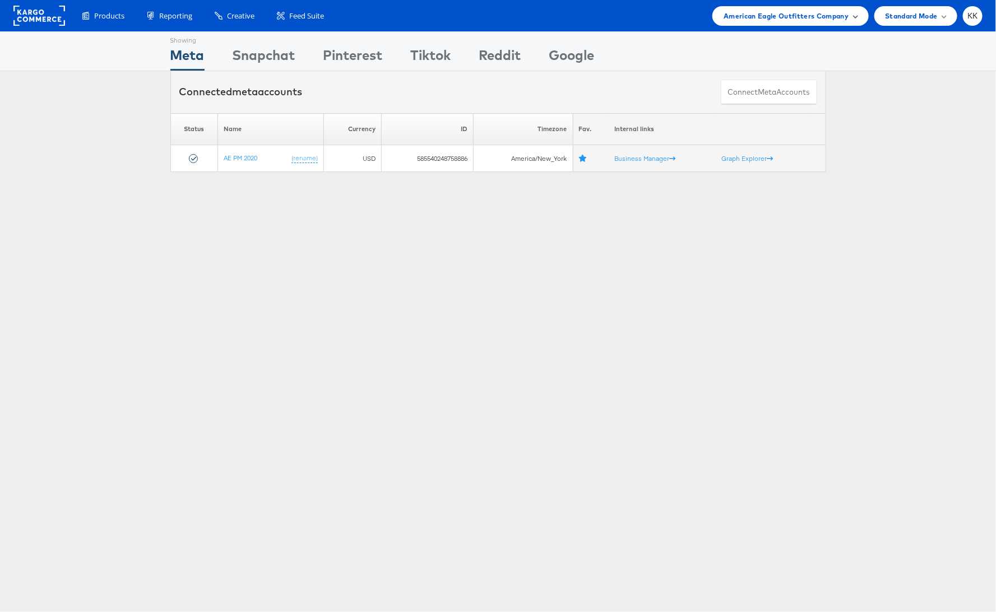
click at [861, 18] on div "American Eagle Outfitters Company" at bounding box center [791, 16] width 156 height 20
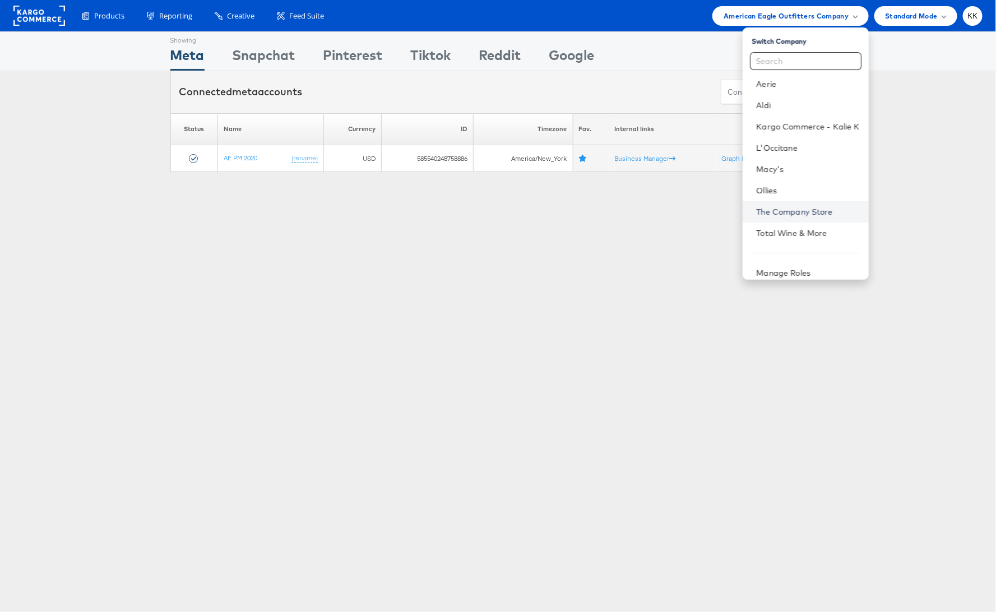
click at [807, 210] on link "The Company Store" at bounding box center [807, 211] width 103 height 11
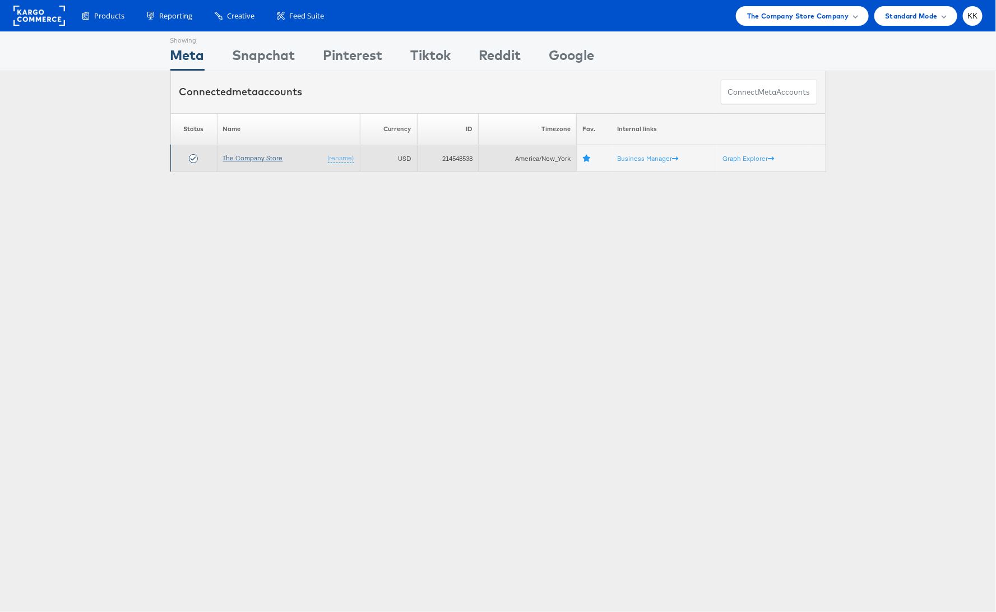
click at [261, 156] on link "The Company Store" at bounding box center [253, 158] width 60 height 8
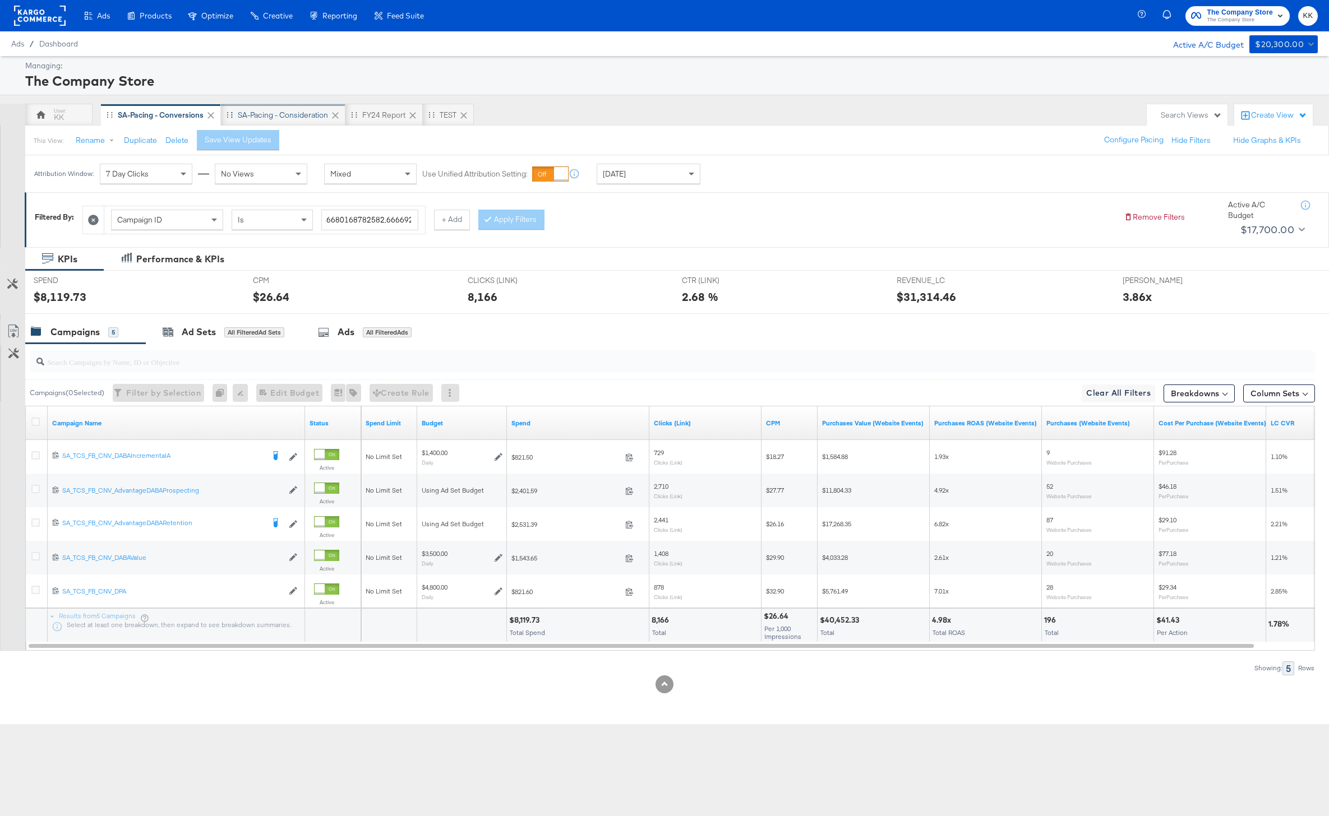
click at [294, 114] on div "SA-Pacing - Consideration" at bounding box center [283, 115] width 90 height 11
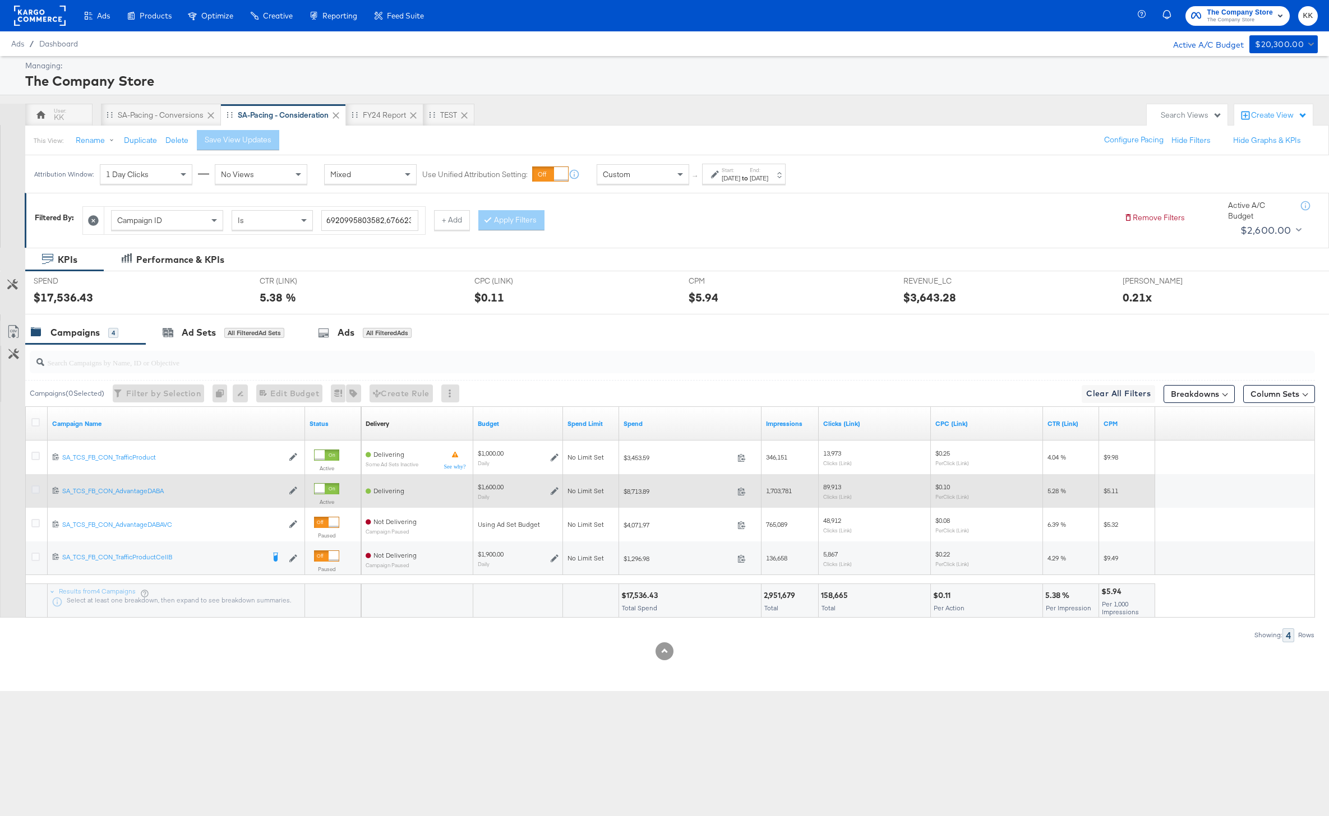
click at [34, 490] on icon at bounding box center [35, 489] width 8 height 8
click at [0, 0] on input "checkbox" at bounding box center [0, 0] width 0 height 0
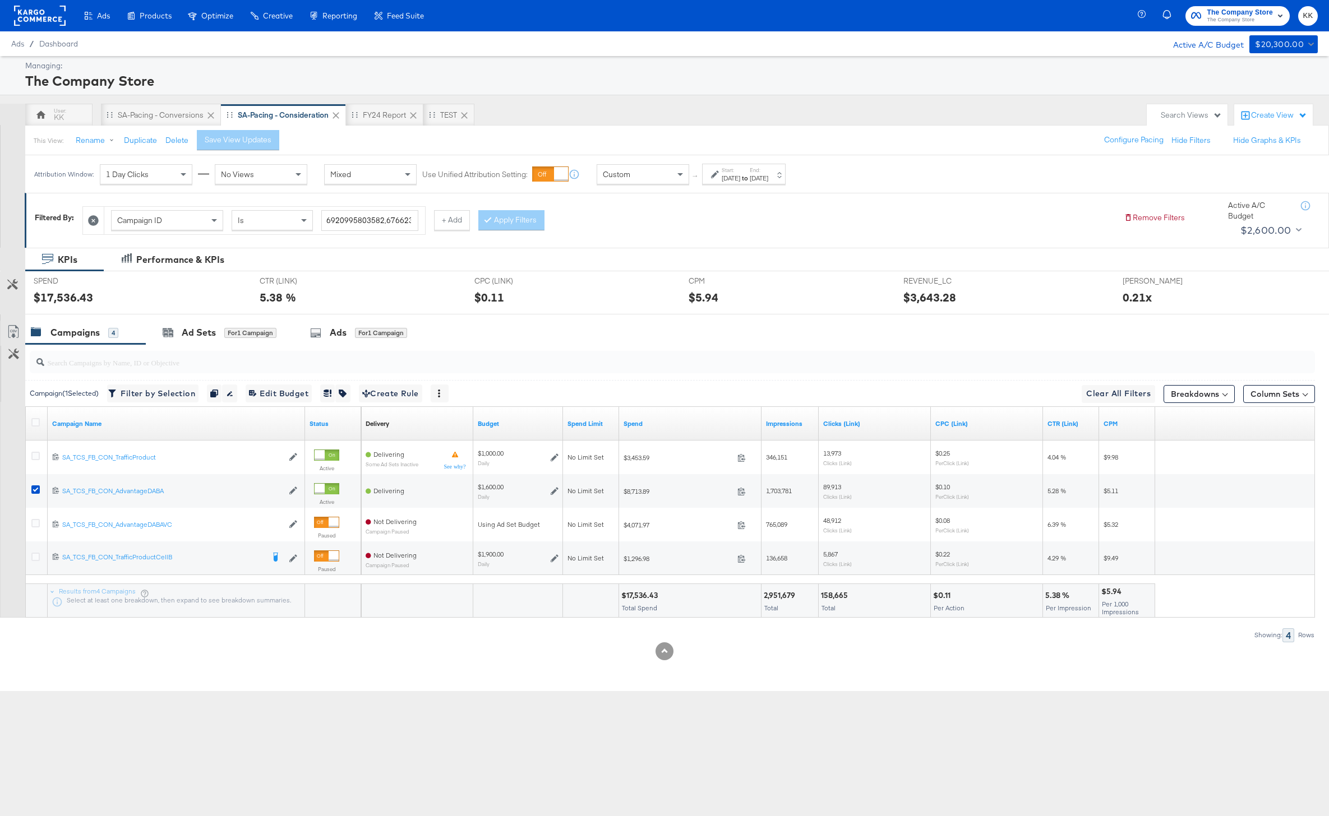
click at [199, 353] on input "search" at bounding box center [619, 358] width 1150 height 22
click at [199, 344] on div "Ad Sets for 1 Campaign" at bounding box center [219, 333] width 147 height 24
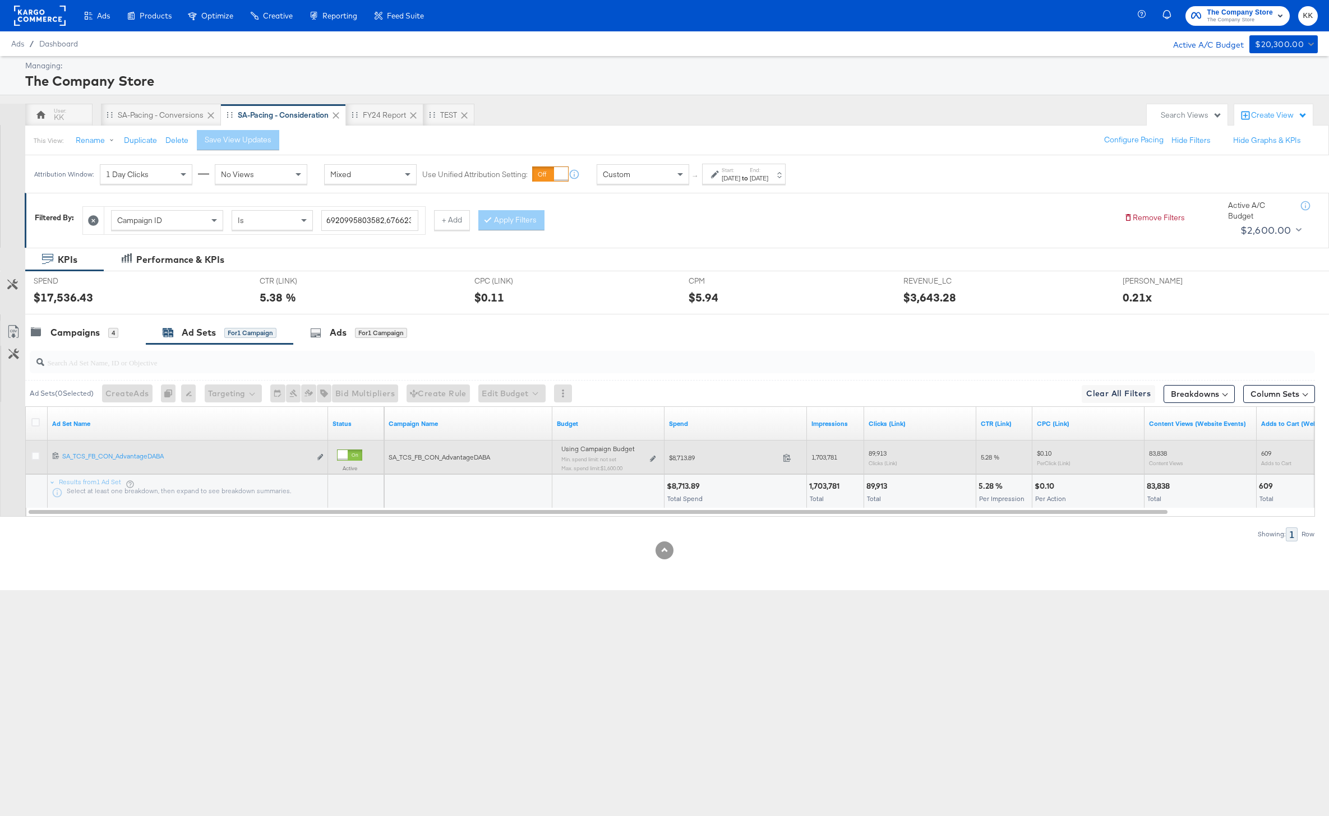
click at [647, 461] on div "Using Campaign Budget Min. spend limit: not set Max. spend limit : $1,600.00 Ed…" at bounding box center [608, 463] width 94 height 26
click at [652, 456] on icon at bounding box center [653, 459] width 6 height 6
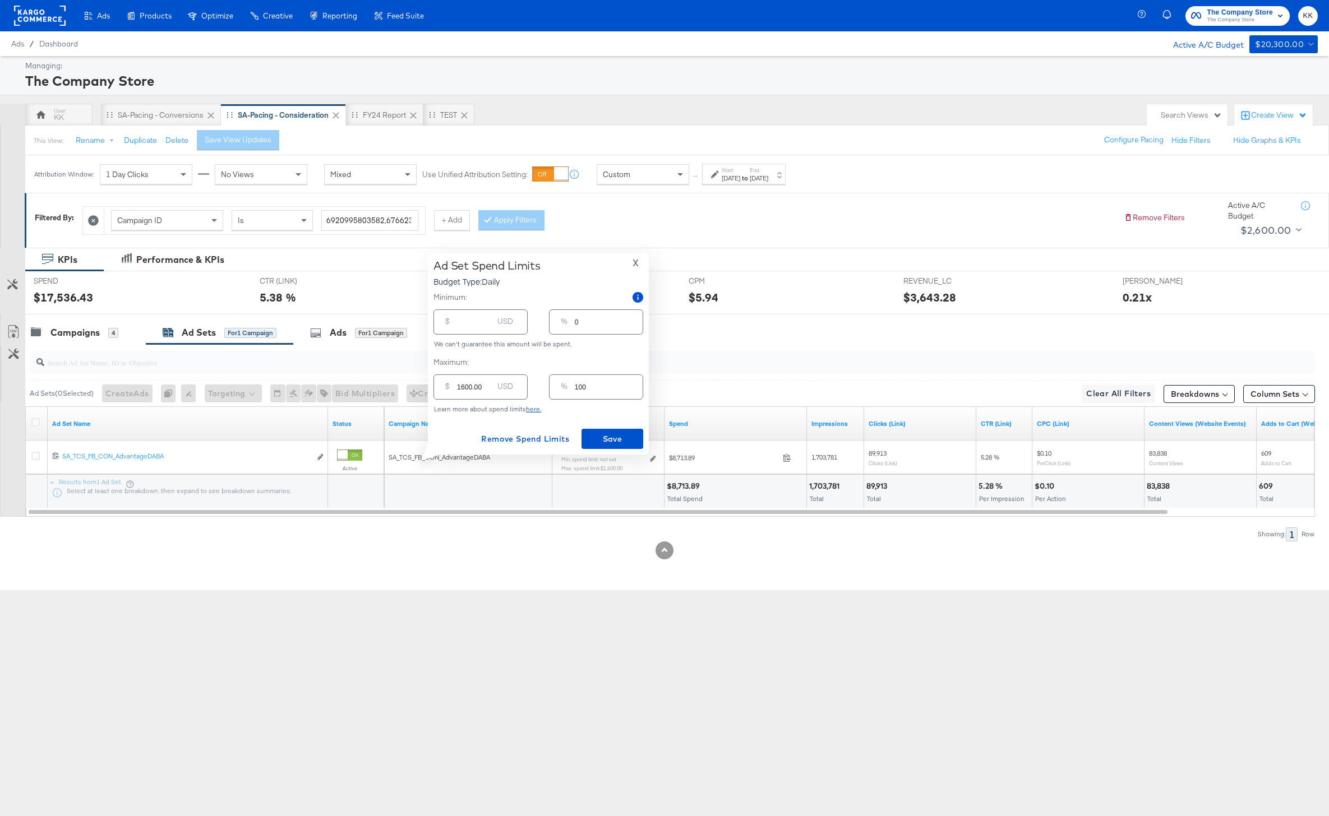
click at [464, 388] on input "1600.00" at bounding box center [475, 383] width 36 height 24
type input "100.00"
type input "6"
type input "1700.00"
type input "106"
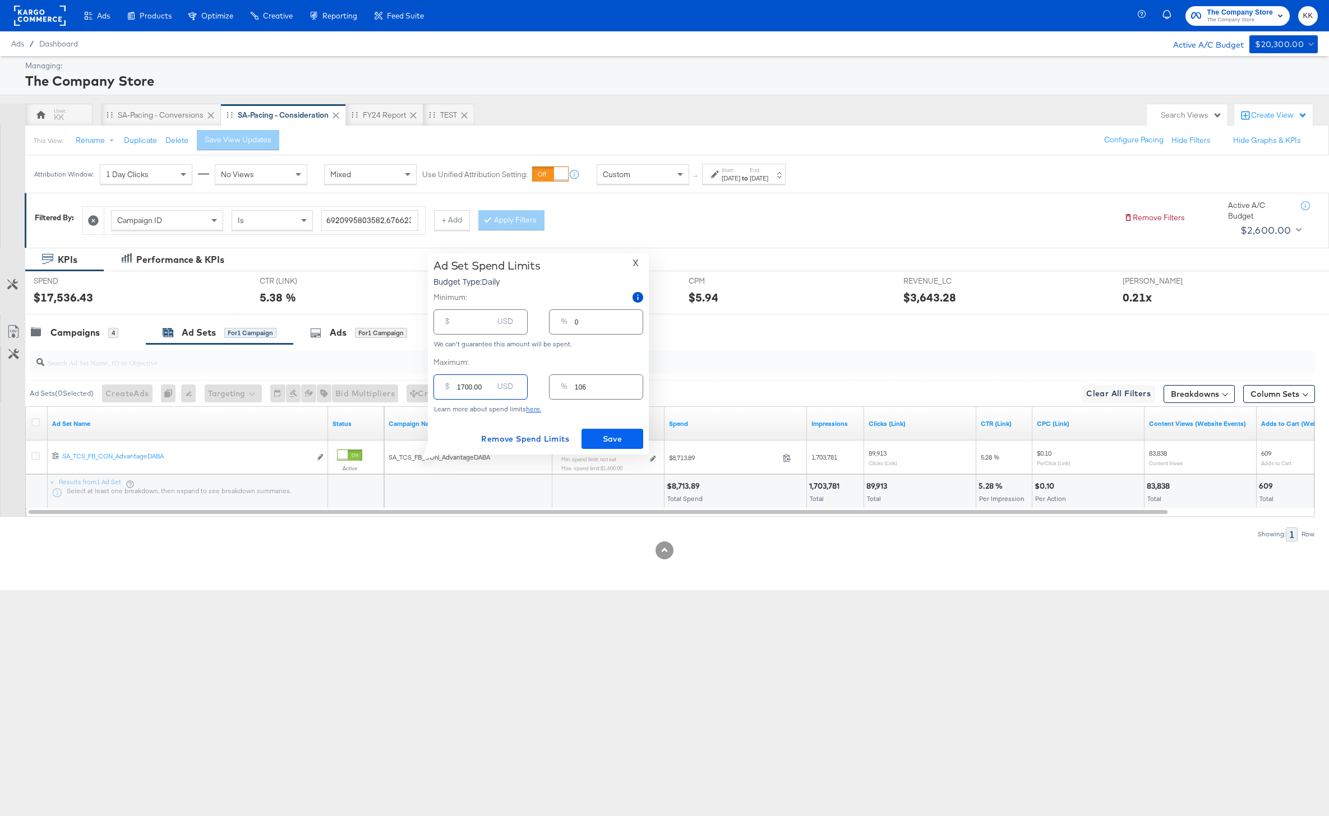
type input "1700.00"
click at [599, 442] on span "Save" at bounding box center [612, 439] width 53 height 14
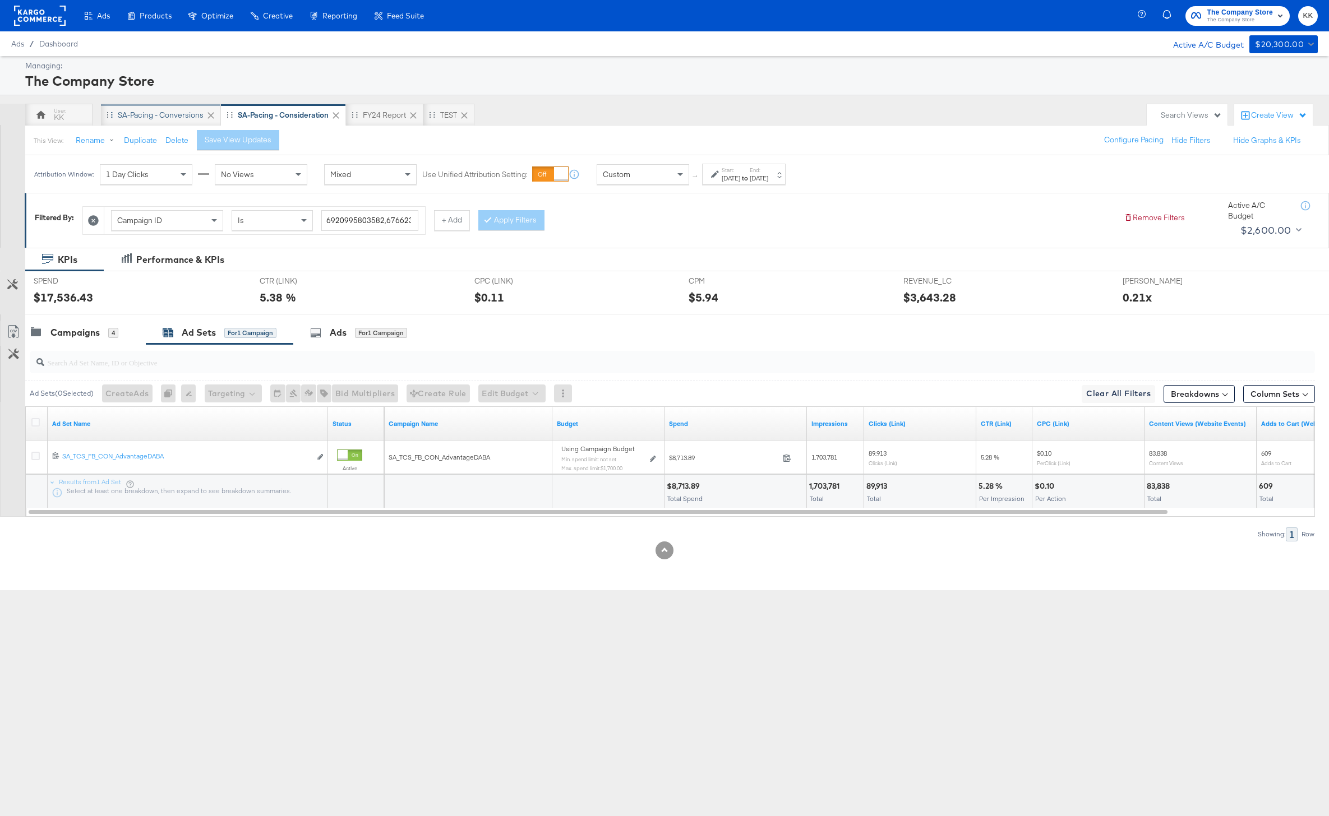
click at [128, 119] on div "SA-Pacing - Conversions" at bounding box center [161, 115] width 86 height 11
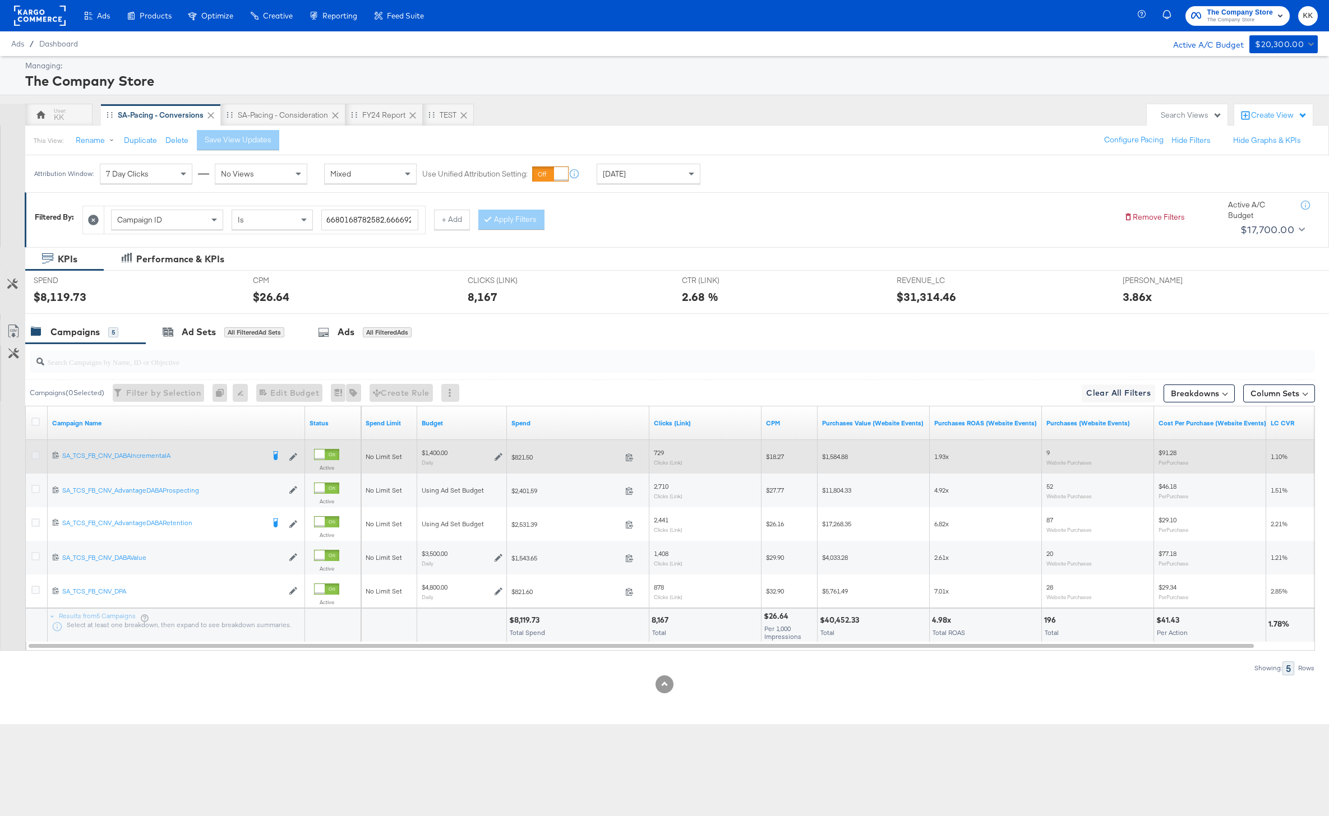
click at [33, 453] on icon at bounding box center [35, 455] width 8 height 8
click at [0, 0] on input "checkbox" at bounding box center [0, 0] width 0 height 0
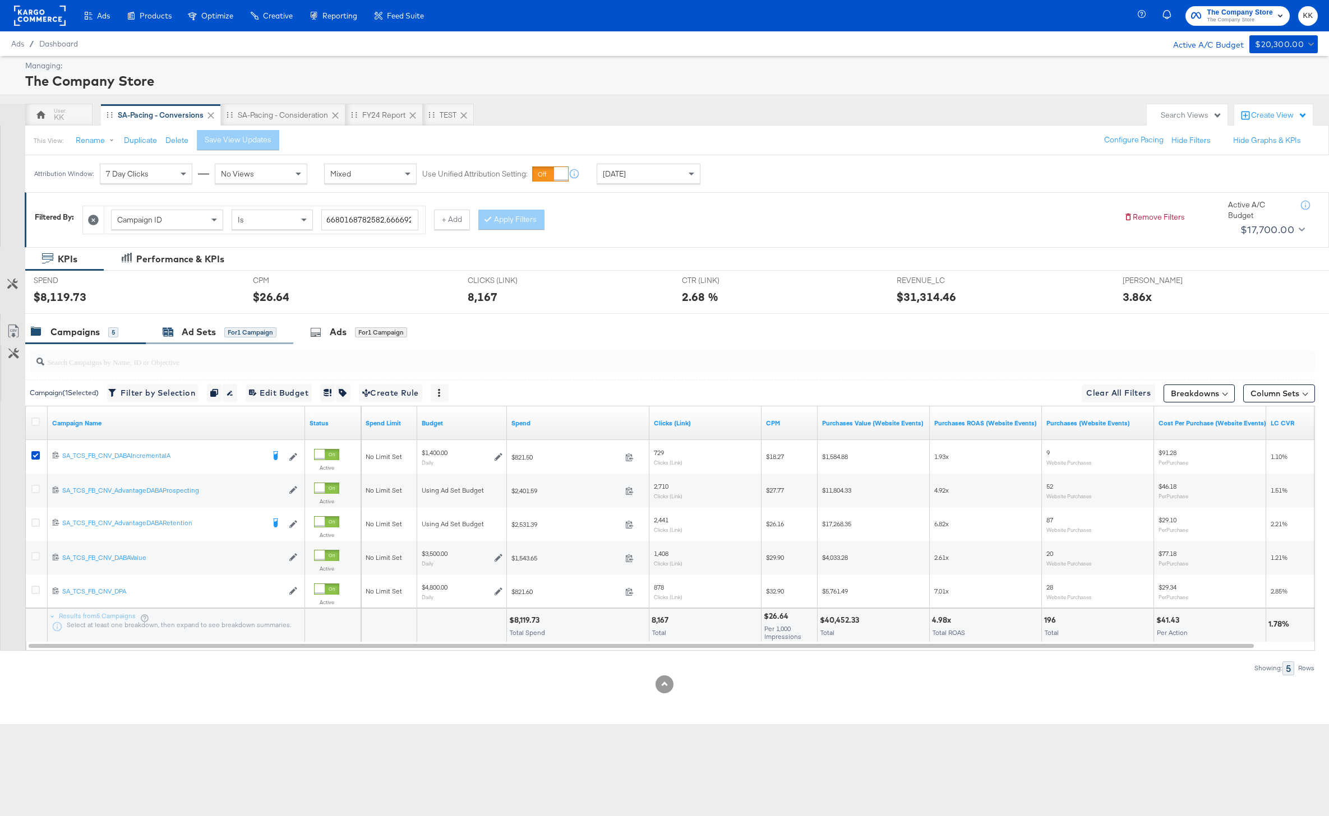
click at [226, 327] on div "for 1 Campaign" at bounding box center [250, 332] width 52 height 10
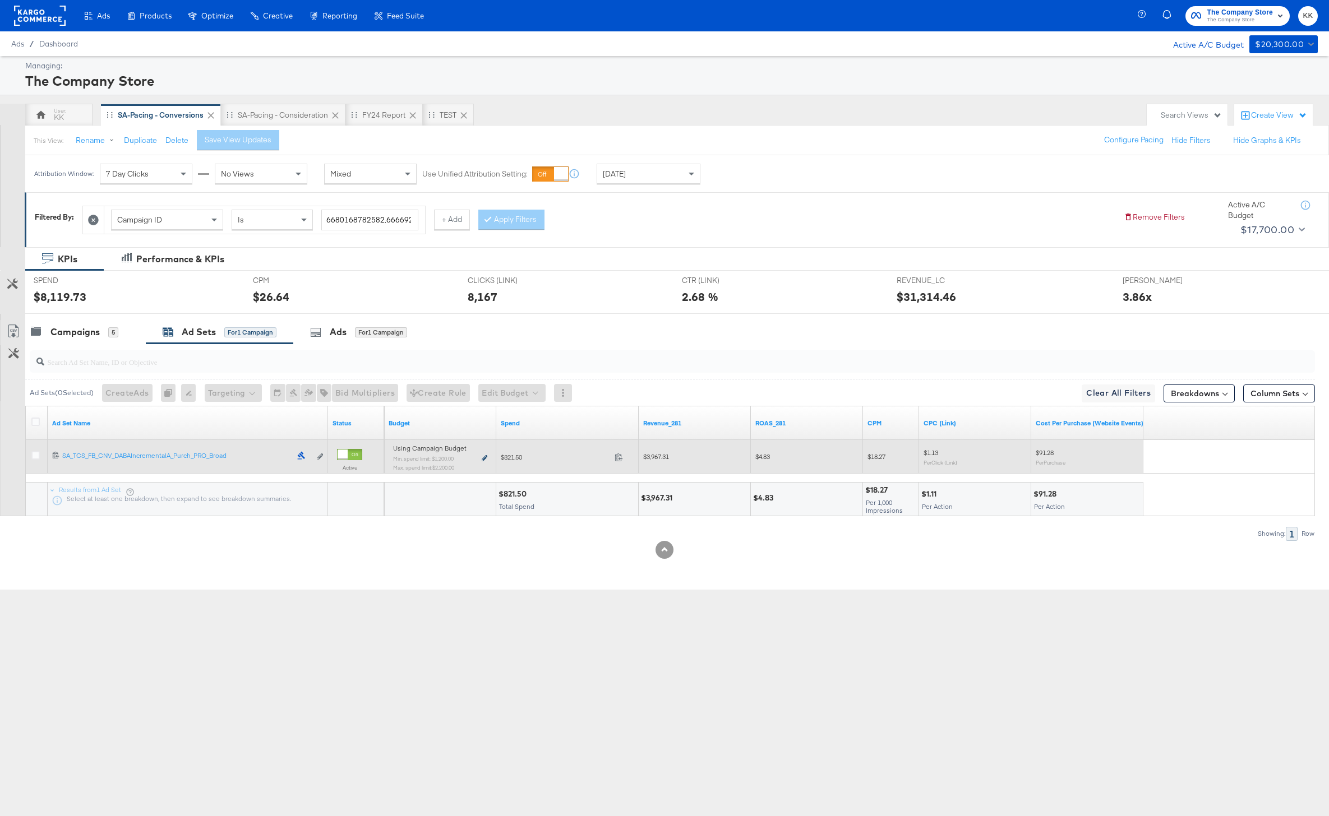
click at [485, 457] on icon at bounding box center [485, 458] width 6 height 6
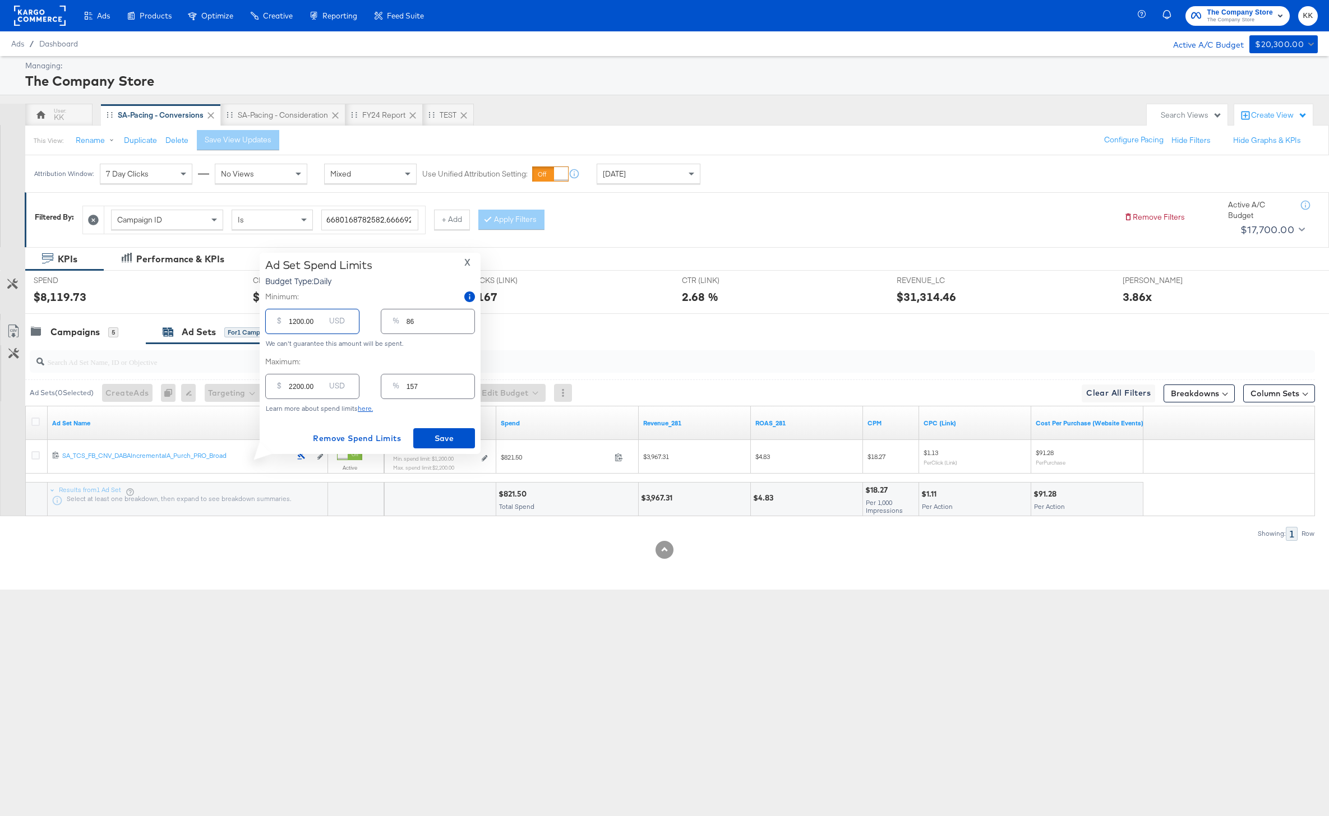
click at [295, 325] on input "1200.00" at bounding box center [307, 317] width 36 height 24
type input "100.00"
type input "7"
type input "1500.00"
type input "107"
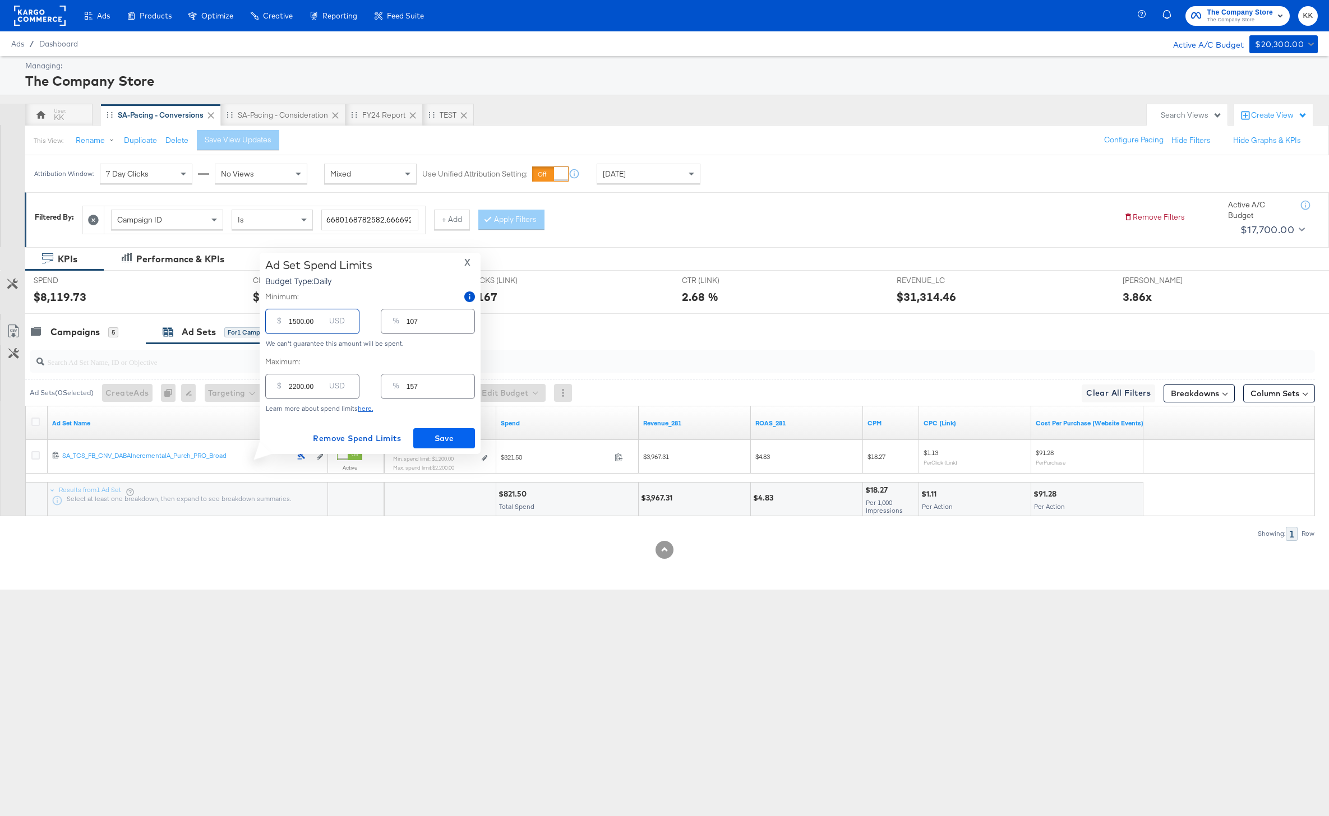
type input "1500.00"
click at [429, 440] on span "Save" at bounding box center [444, 439] width 53 height 14
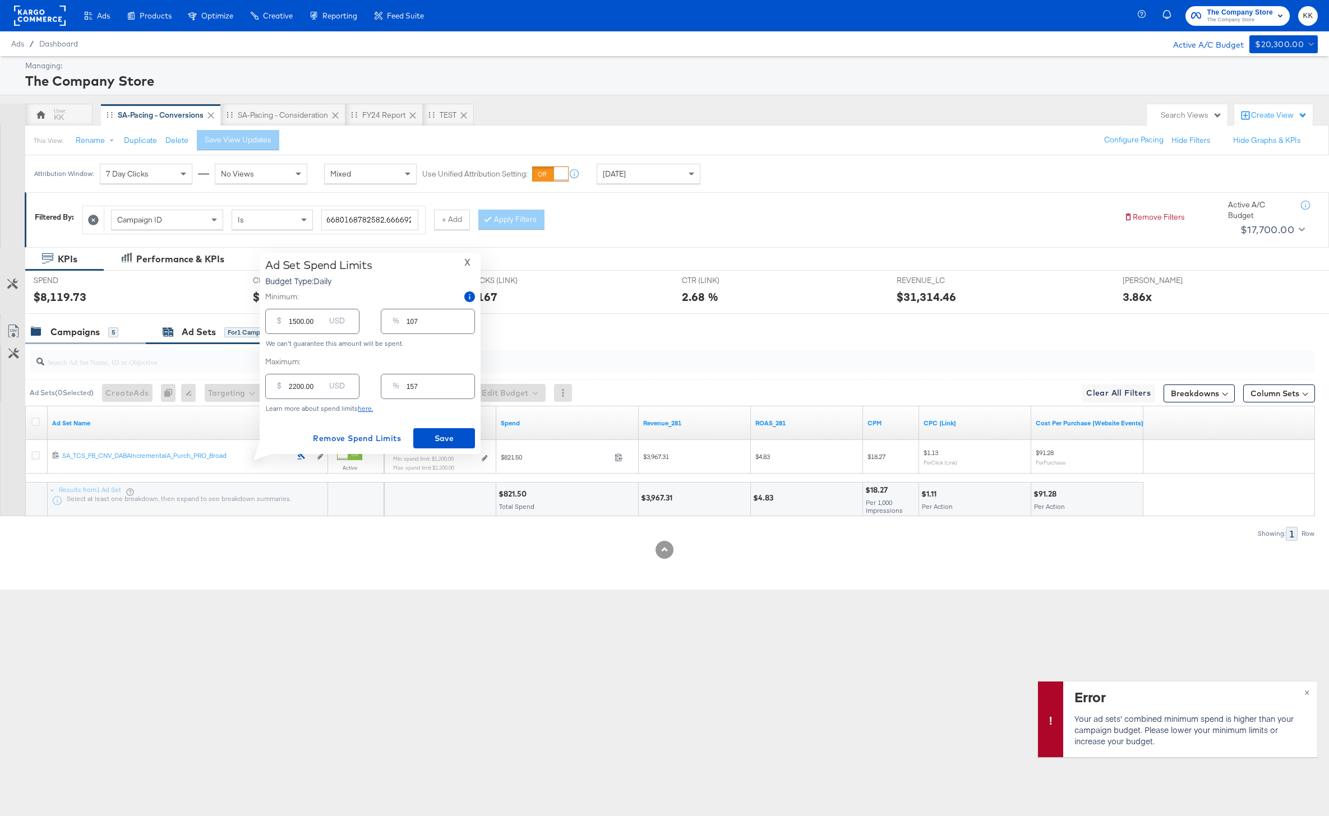
click at [91, 327] on div "Campaigns" at bounding box center [74, 332] width 49 height 13
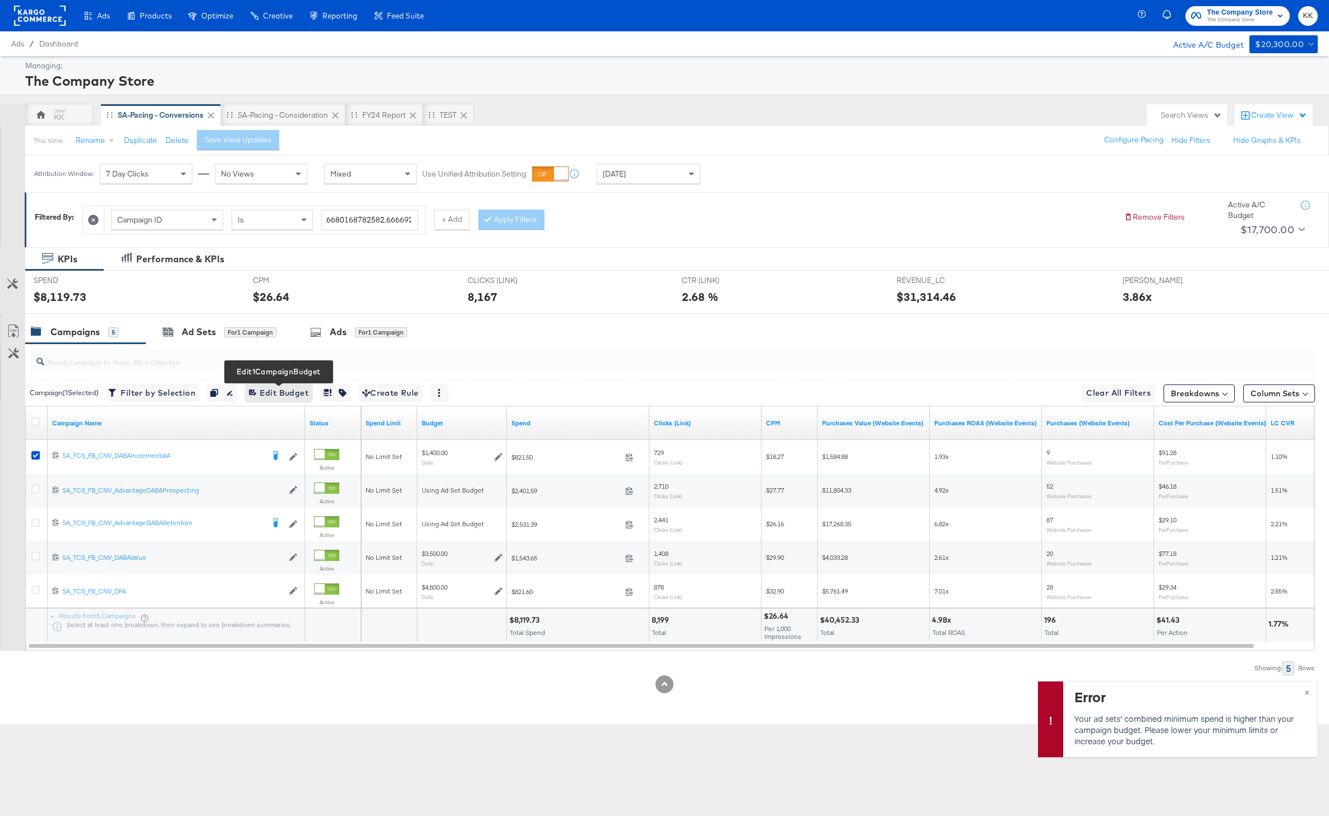
click at [285, 395] on span "Edit 1 Campaign Budget Edit Budget" at bounding box center [278, 393] width 59 height 14
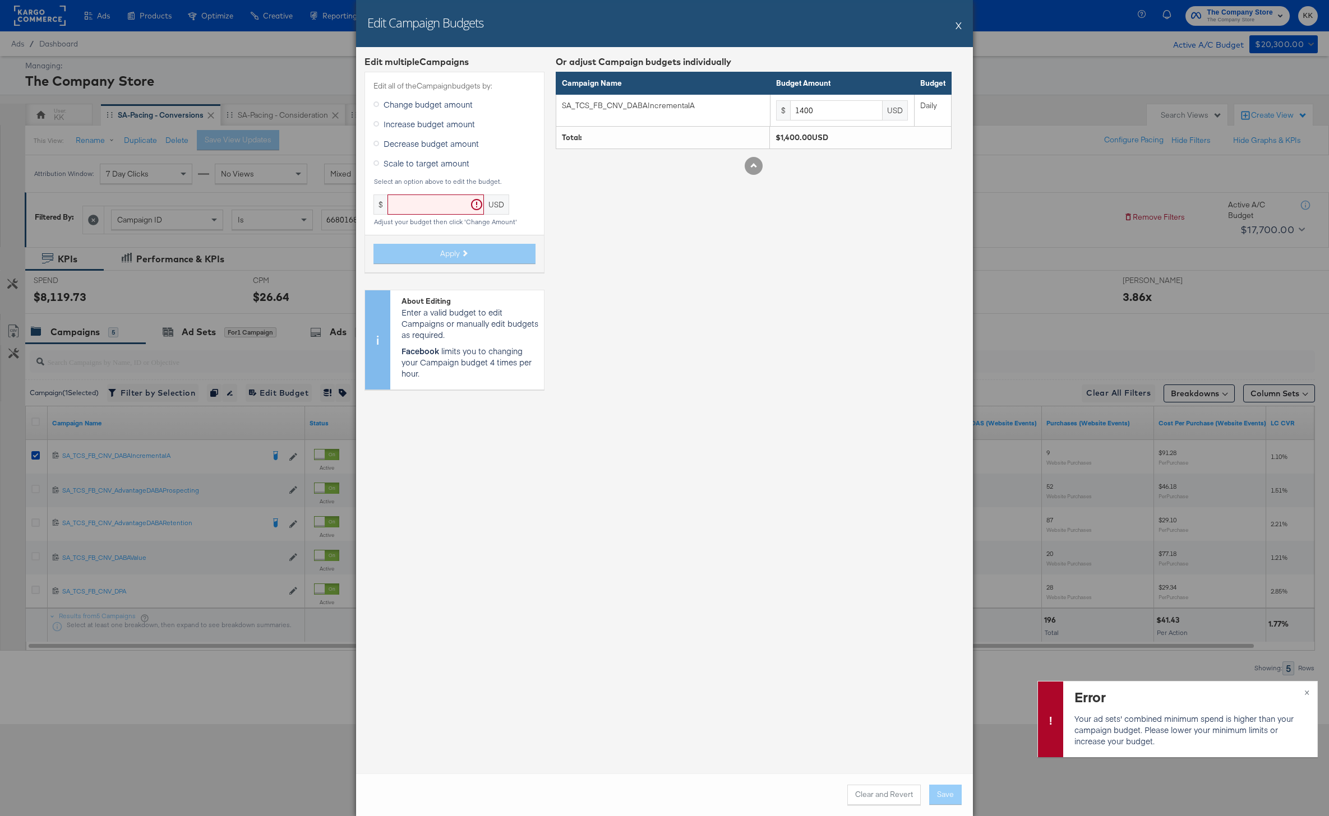
click at [421, 128] on span "Increase budget amount" at bounding box center [428, 123] width 91 height 11
click at [0, 0] on input "Increase budget amount" at bounding box center [0, 0] width 0 height 0
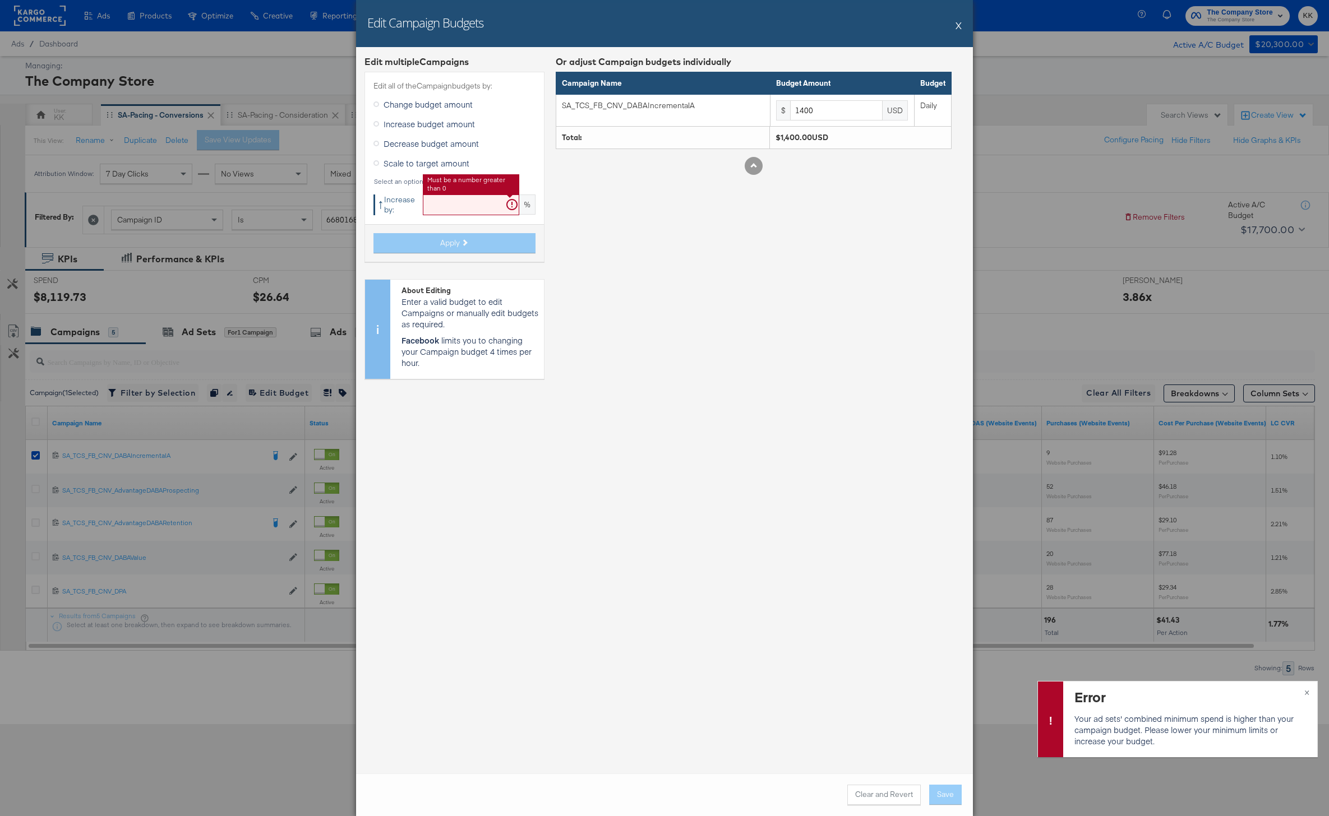
click at [442, 198] on input "text" at bounding box center [471, 205] width 96 height 21
type input "15"
click at [452, 242] on span "Apply" at bounding box center [450, 243] width 20 height 11
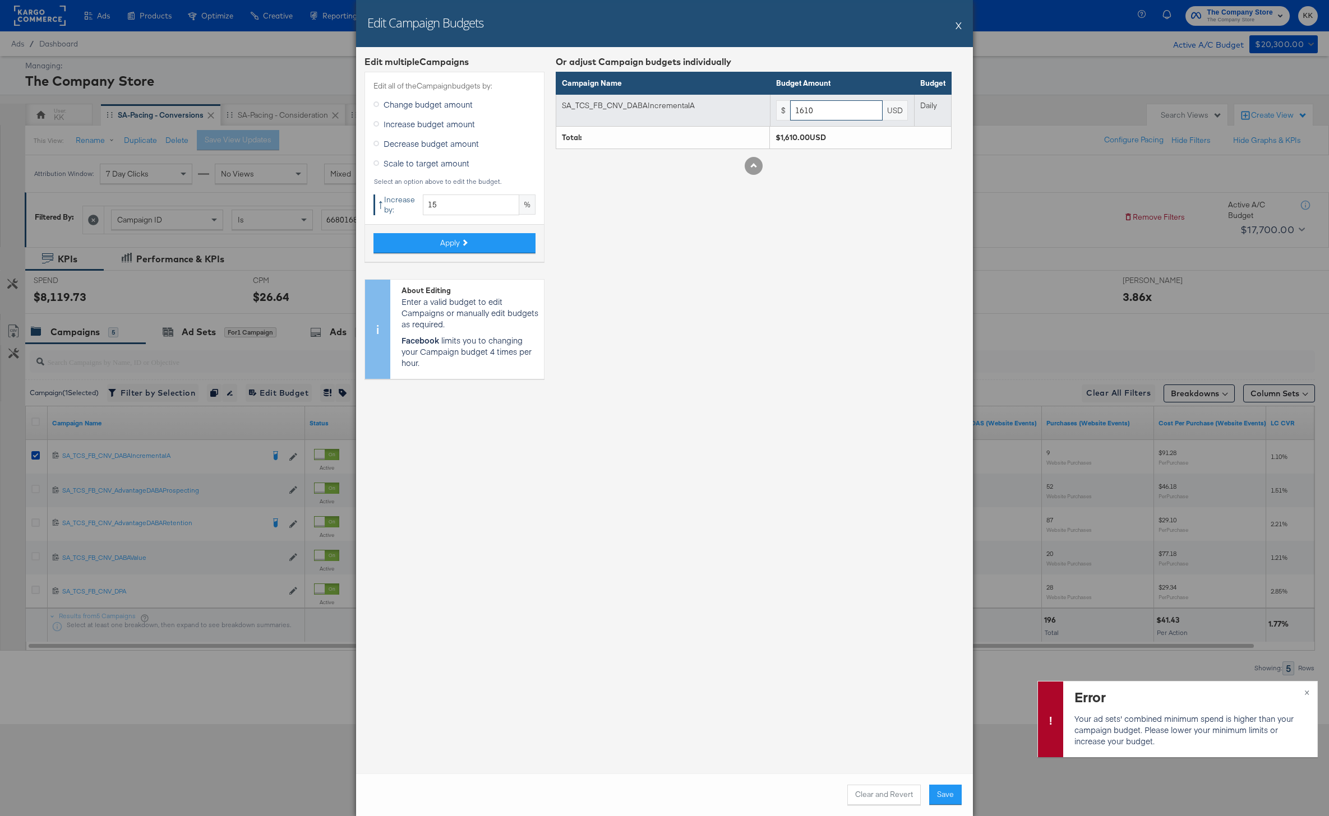
drag, startPoint x: 815, startPoint y: 114, endPoint x: 786, endPoint y: 114, distance: 29.2
click at [786, 114] on div "$ 1610 USD" at bounding box center [842, 110] width 132 height 21
type input "1800"
click at [945, 799] on button "Save" at bounding box center [945, 795] width 33 height 20
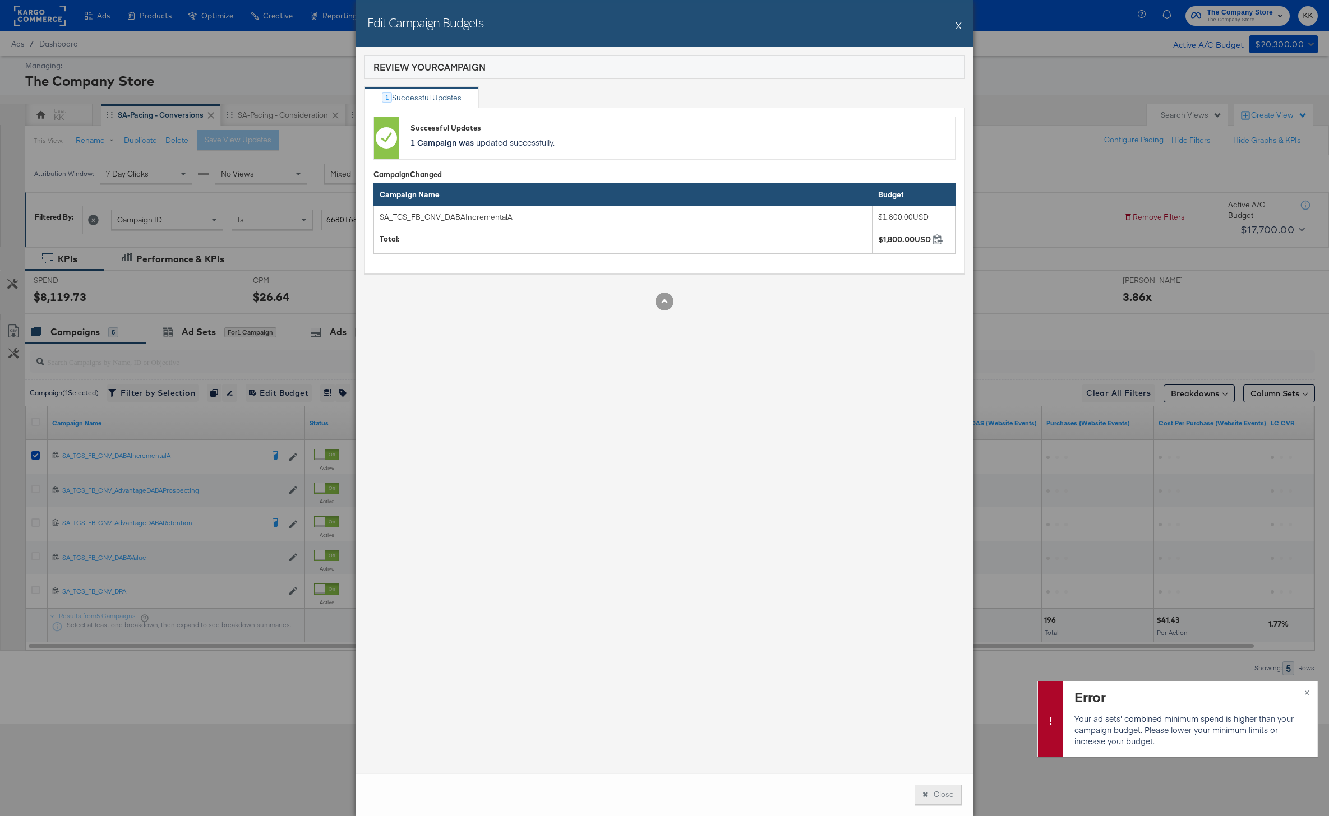
click at [938, 791] on button "Close" at bounding box center [937, 795] width 47 height 20
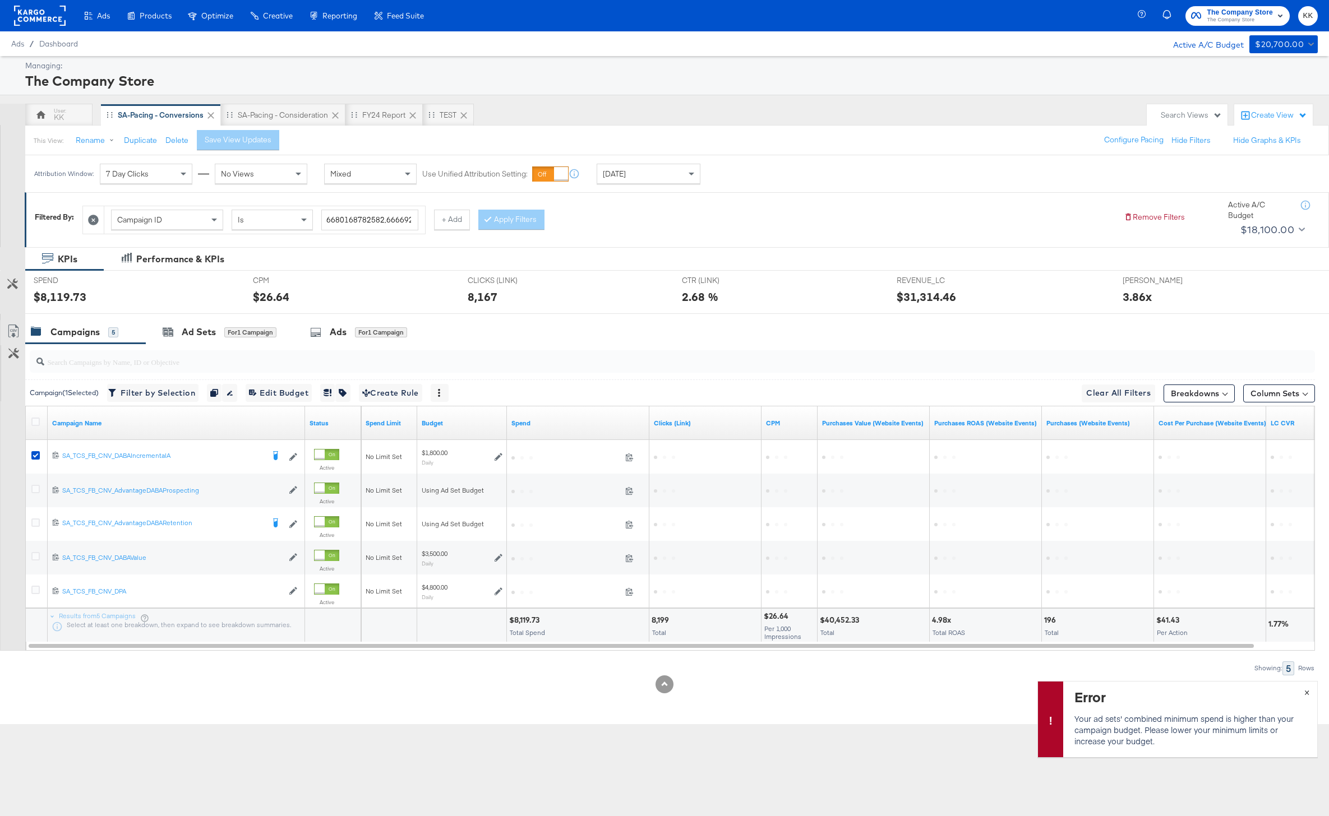
click at [1305, 692] on span "×" at bounding box center [1306, 691] width 5 height 13
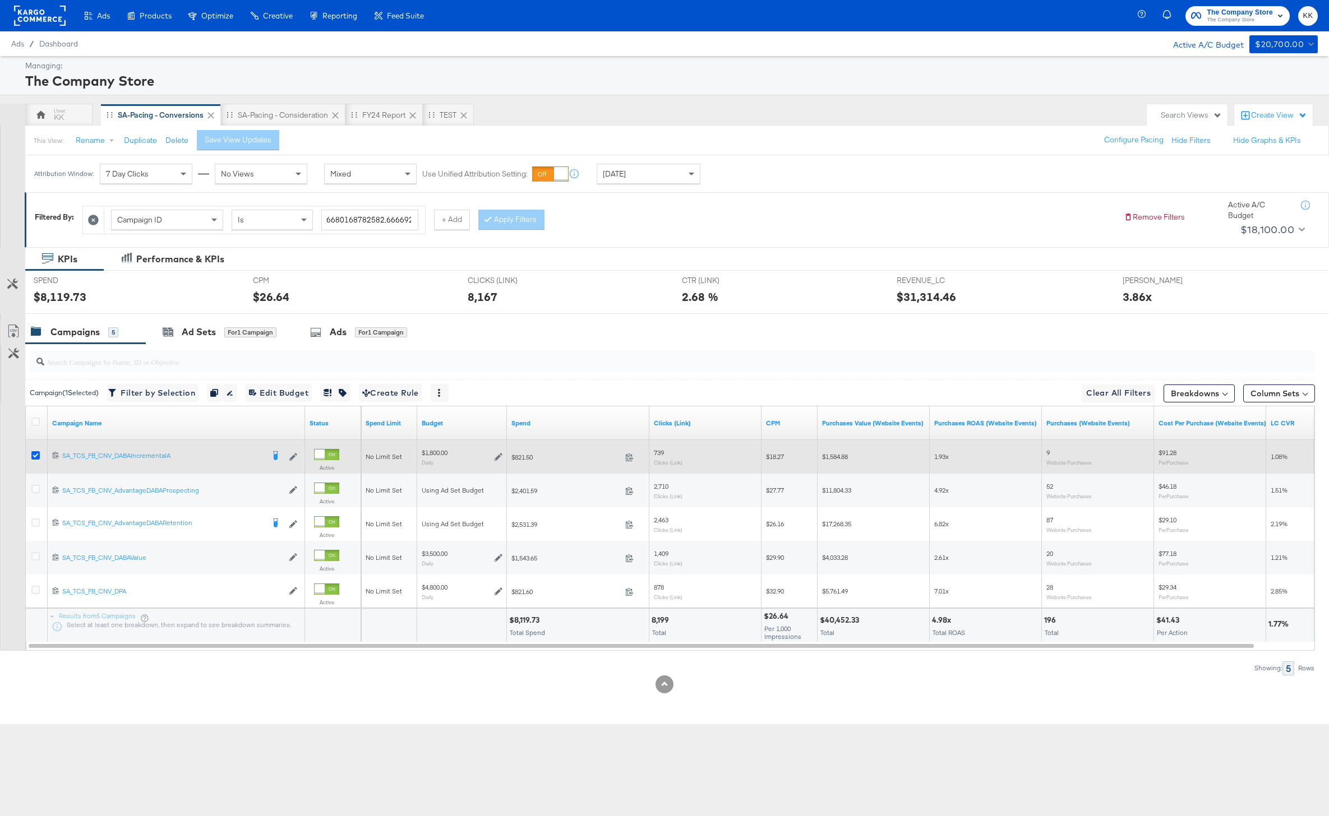
click at [35, 451] on icon at bounding box center [35, 455] width 8 height 8
click at [0, 0] on input "checkbox" at bounding box center [0, 0] width 0 height 0
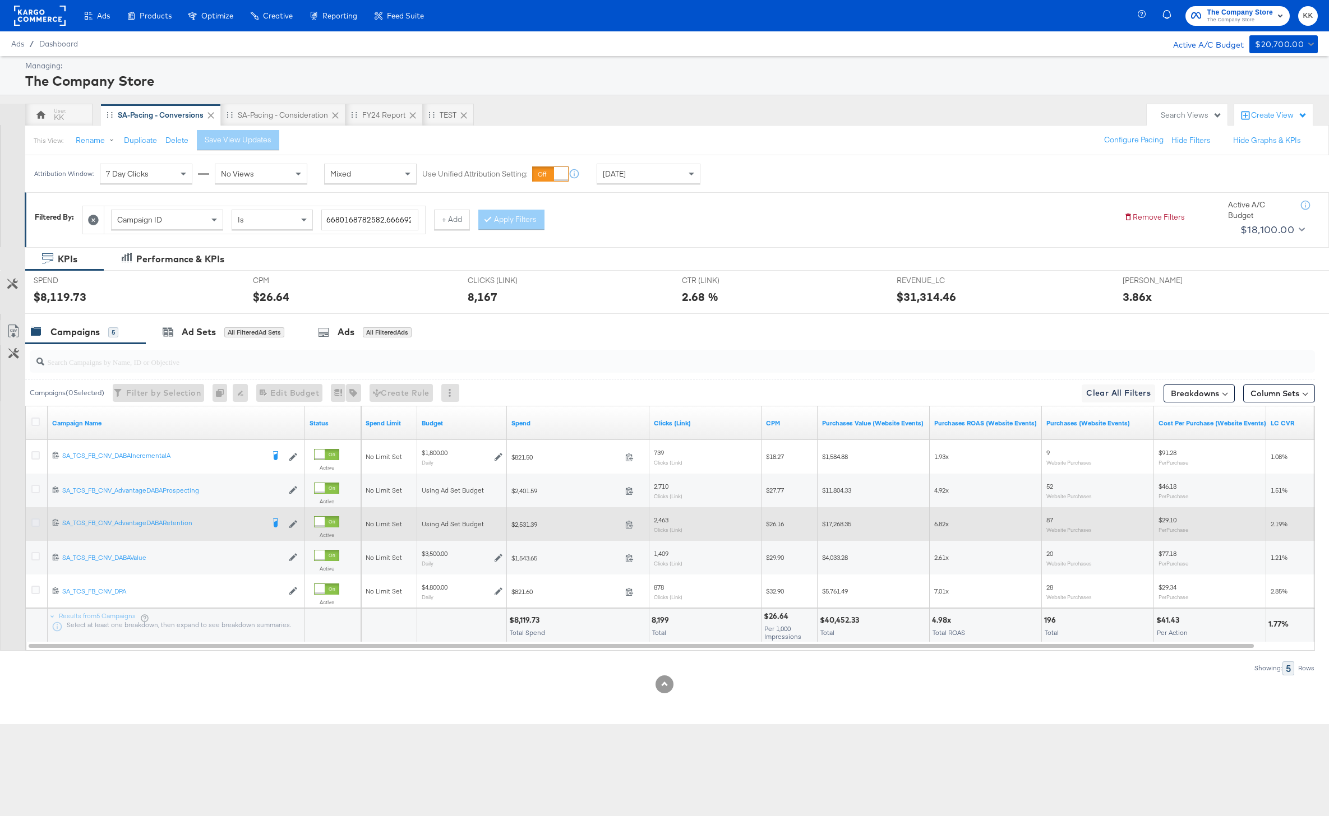
click at [34, 522] on icon at bounding box center [35, 523] width 8 height 8
click at [0, 0] on input "checkbox" at bounding box center [0, 0] width 0 height 0
click at [36, 523] on icon at bounding box center [35, 523] width 8 height 8
click at [0, 0] on input "checkbox" at bounding box center [0, 0] width 0 height 0
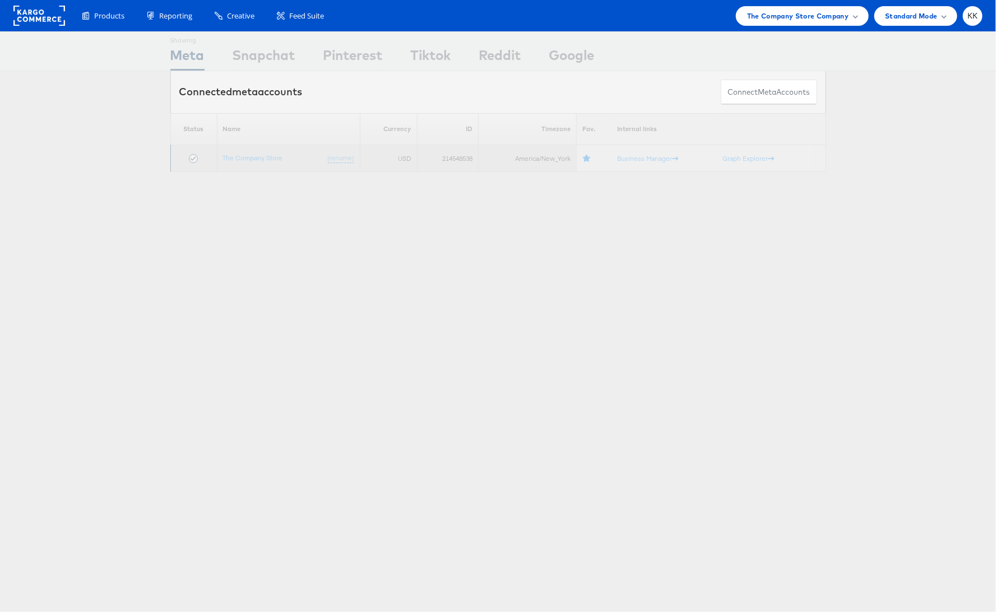
click at [269, 162] on td "The Company Store (rename)" at bounding box center [288, 158] width 143 height 27
click at [265, 155] on link "The Company Store" at bounding box center [253, 158] width 60 height 8
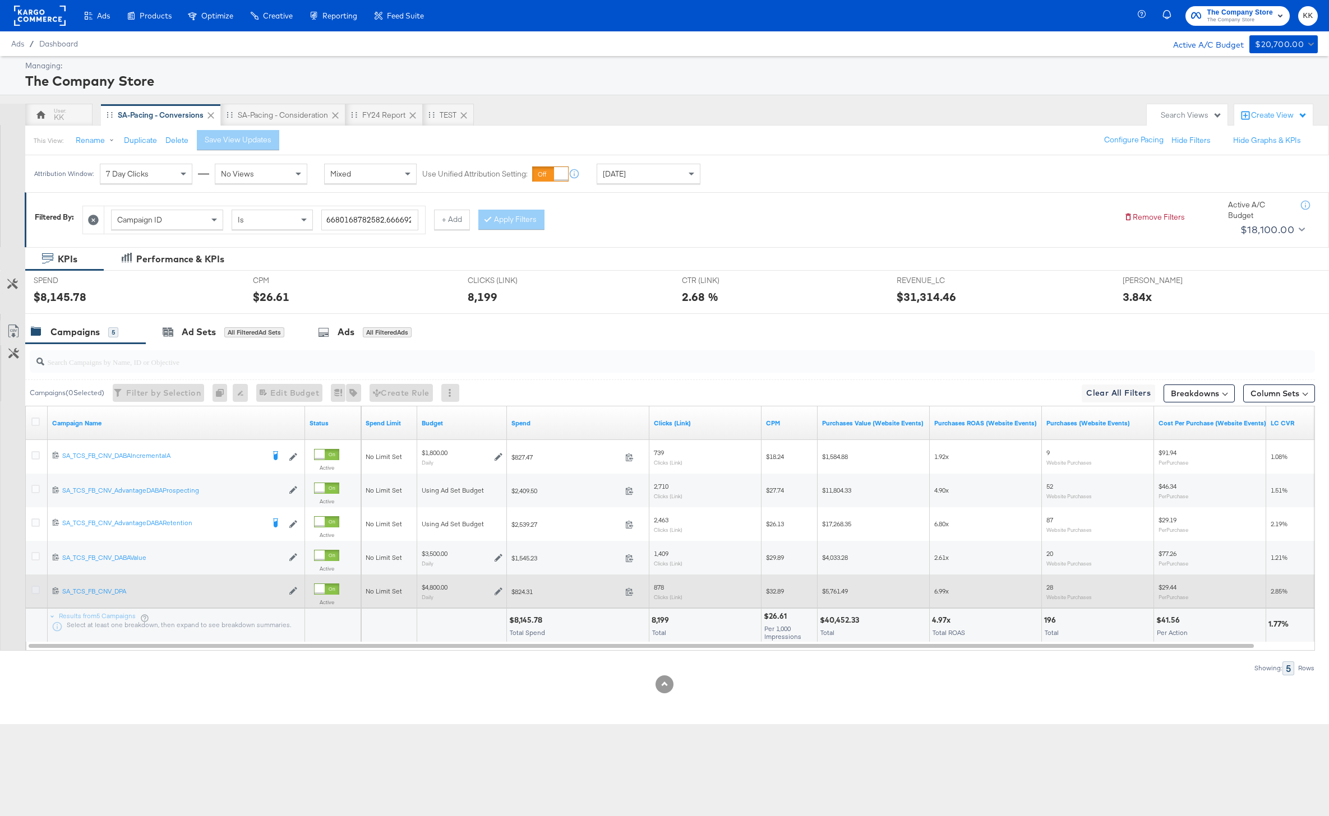
click at [34, 590] on icon at bounding box center [35, 590] width 8 height 8
click at [0, 0] on input "checkbox" at bounding box center [0, 0] width 0 height 0
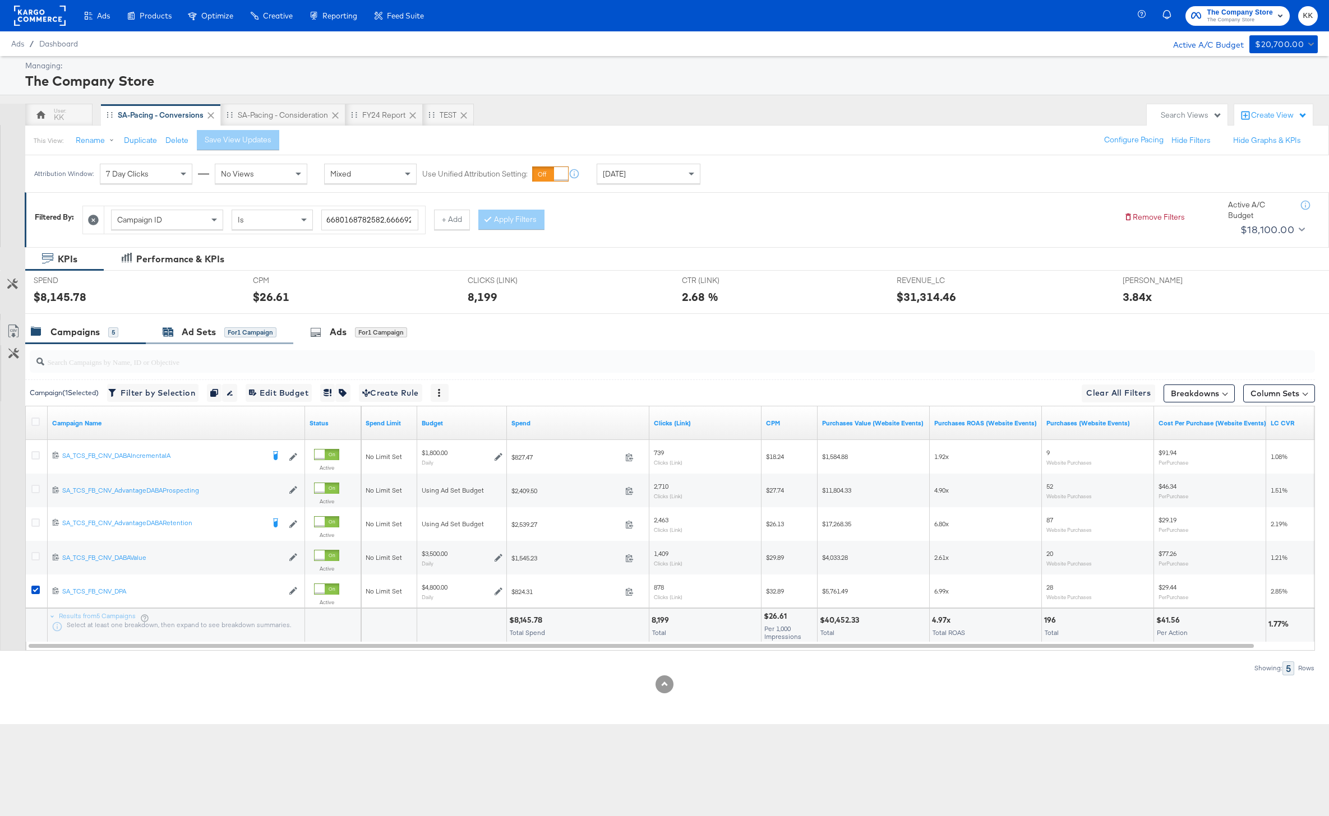
click at [196, 331] on div "Ad Sets" at bounding box center [199, 332] width 34 height 13
